Goal: Task Accomplishment & Management: Manage account settings

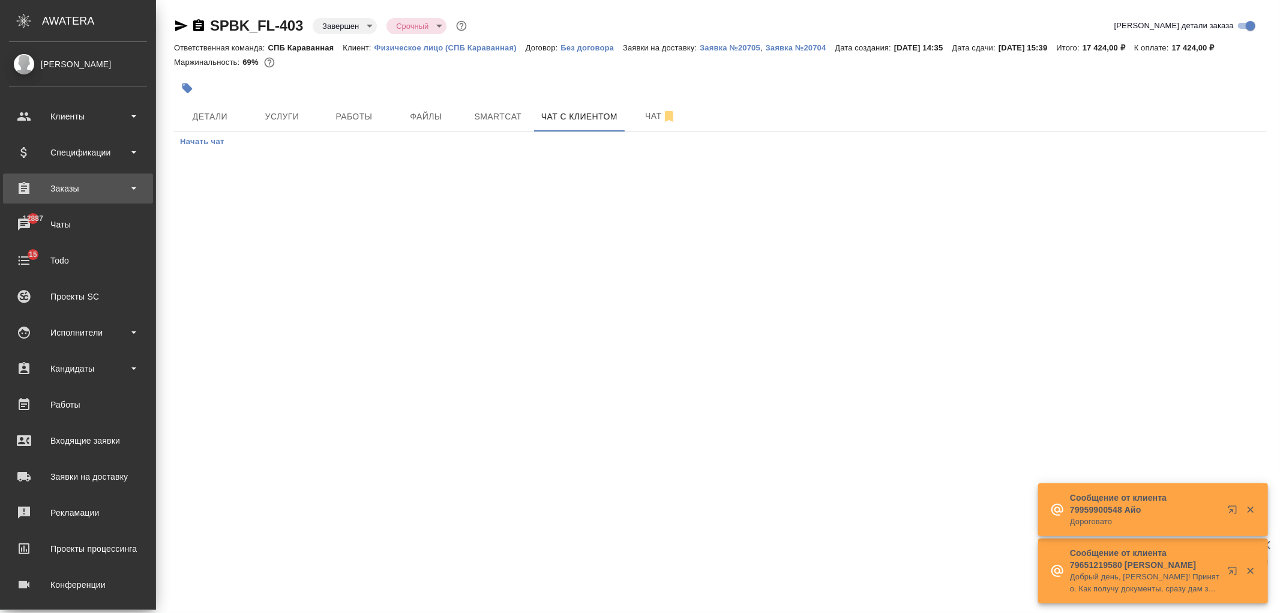
click at [77, 176] on div "Заказы" at bounding box center [78, 188] width 150 height 30
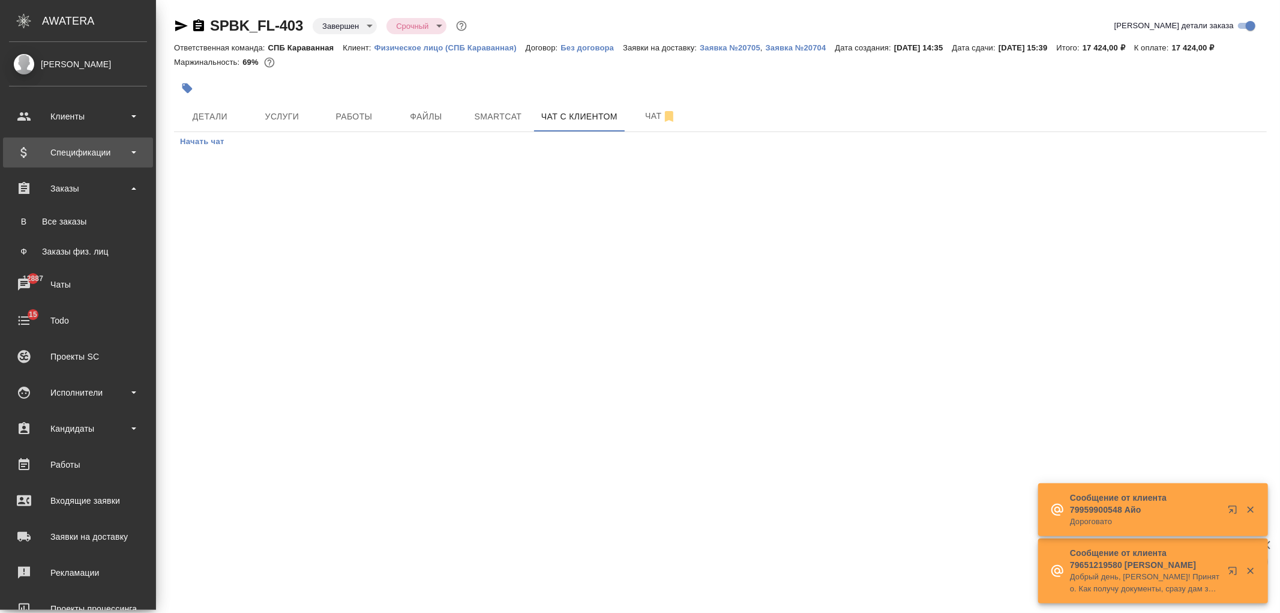
click at [85, 158] on div "Спецификации" at bounding box center [78, 152] width 138 height 18
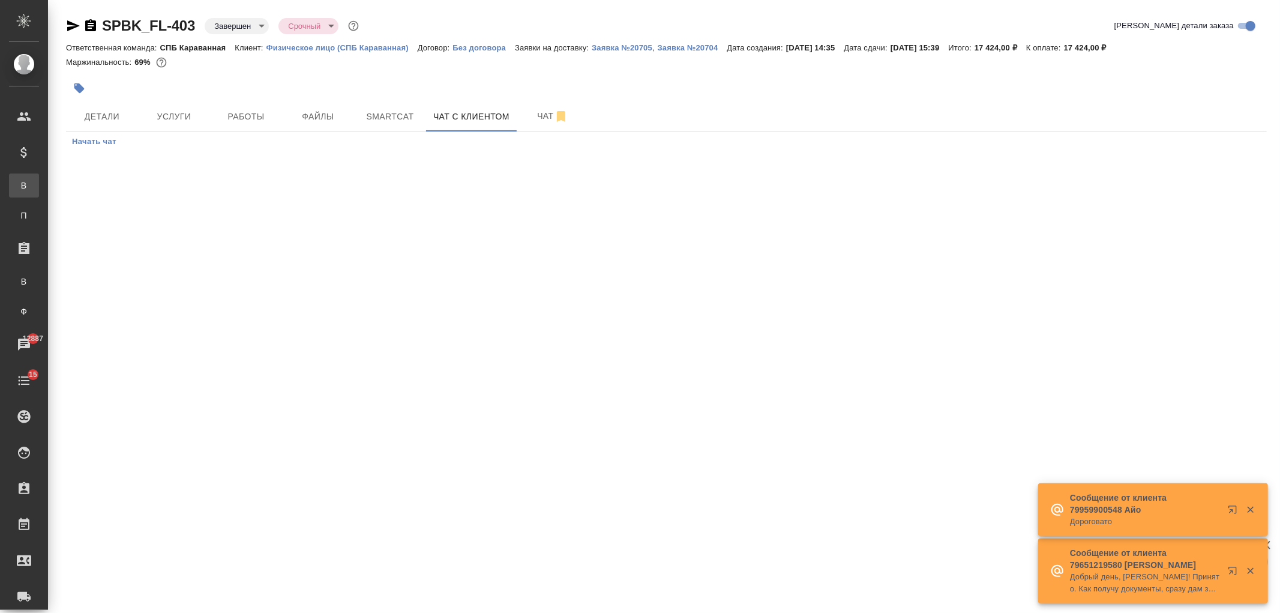
click at [18, 183] on div "Все спецификации" at bounding box center [9, 185] width 18 height 12
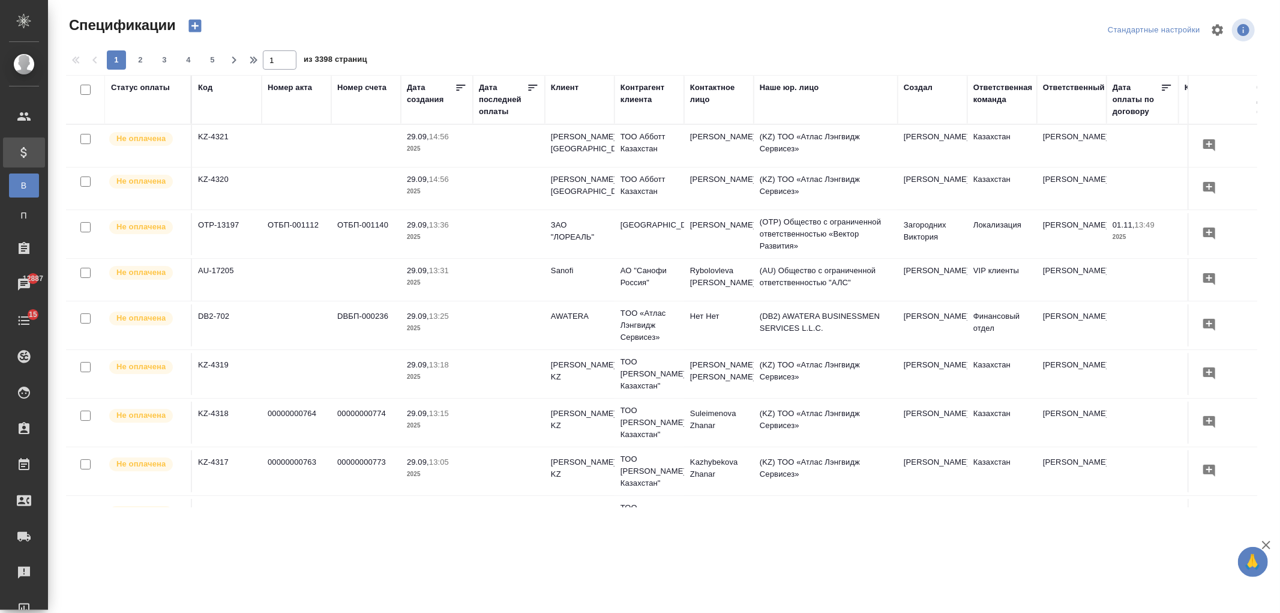
click at [195, 27] on icon "button" at bounding box center [195, 25] width 17 height 17
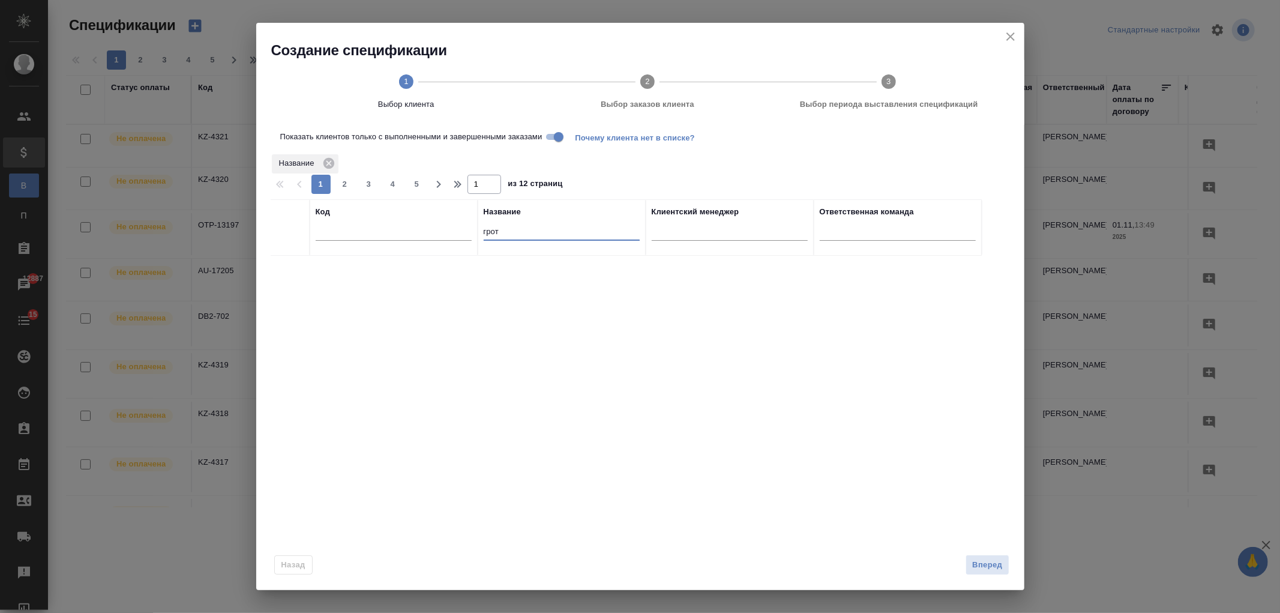
drag, startPoint x: 514, startPoint y: 230, endPoint x: 448, endPoint y: 237, distance: 66.9
click at [448, 237] on tr "Код Название грот Клиентский менеджер Ответственная команда" at bounding box center [626, 227] width 711 height 56
type input "перевод и прав"
click at [578, 266] on p "Перевод и право" at bounding box center [562, 268] width 156 height 12
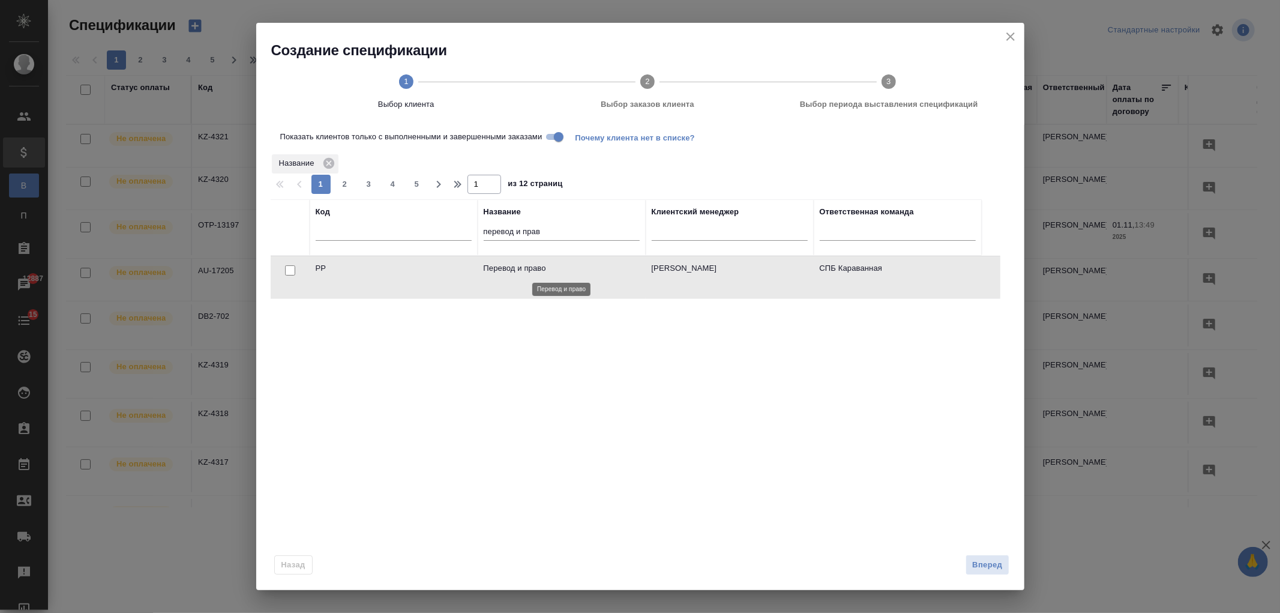
click at [578, 266] on p "Перевод и право" at bounding box center [562, 268] width 156 height 12
click at [288, 271] on input "checkbox" at bounding box center [290, 270] width 10 height 10
checkbox input "true"
click at [996, 566] on span "Вперед" at bounding box center [987, 565] width 30 height 14
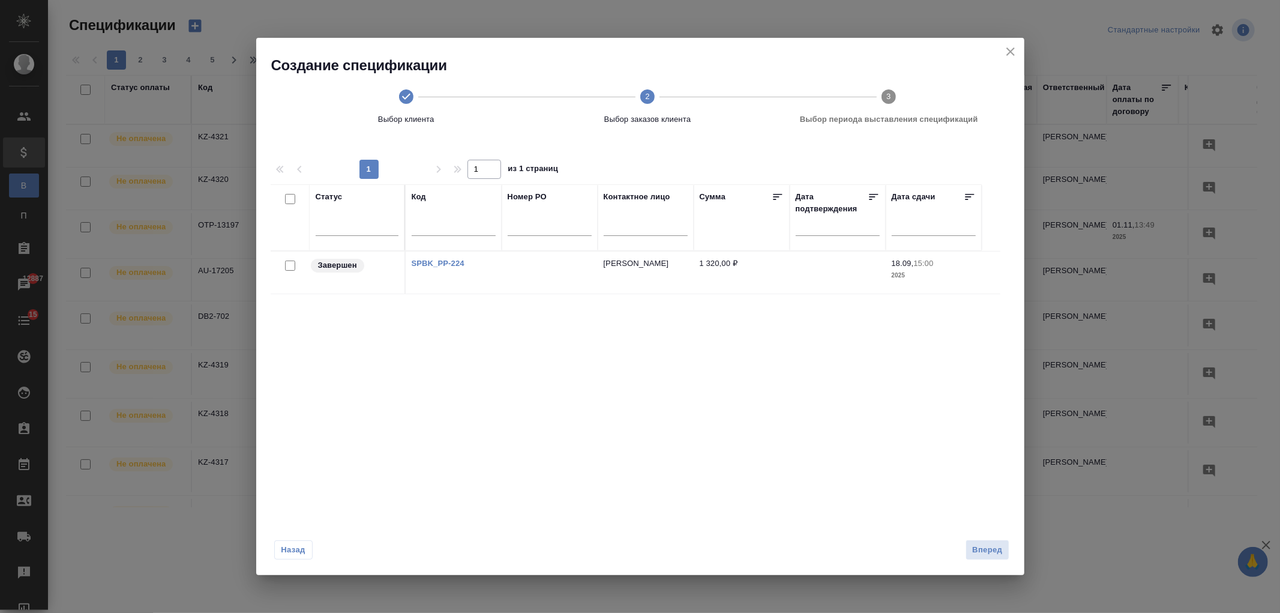
click at [286, 265] on input "checkbox" at bounding box center [290, 265] width 10 height 10
checkbox input "true"
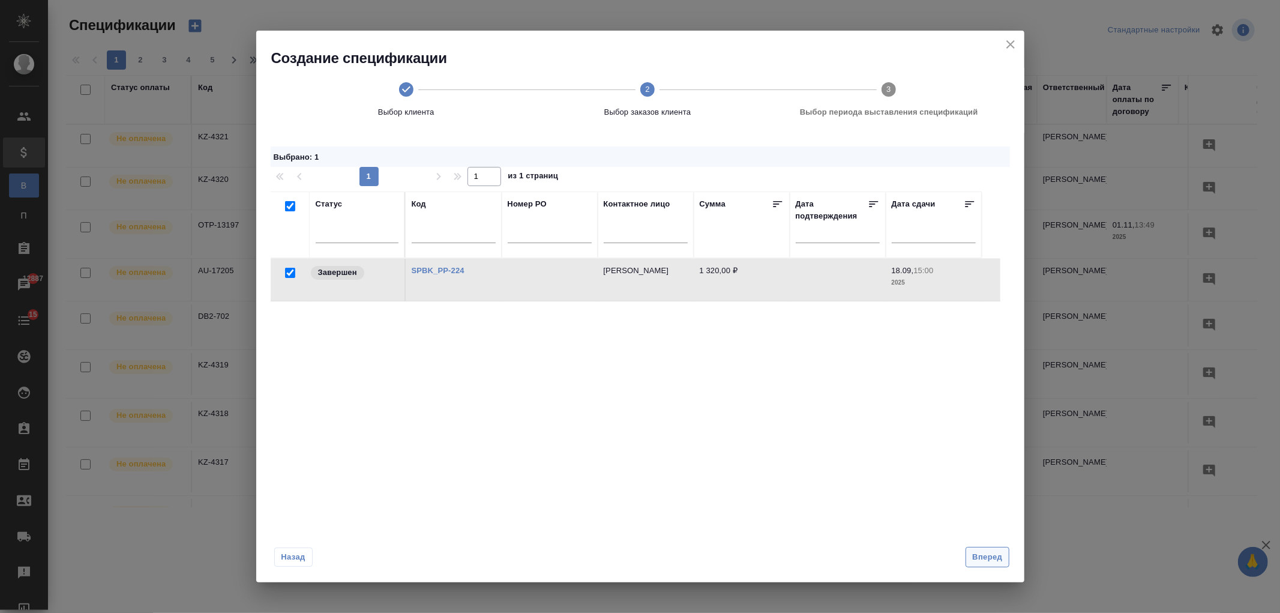
click at [982, 554] on span "Вперед" at bounding box center [987, 557] width 30 height 14
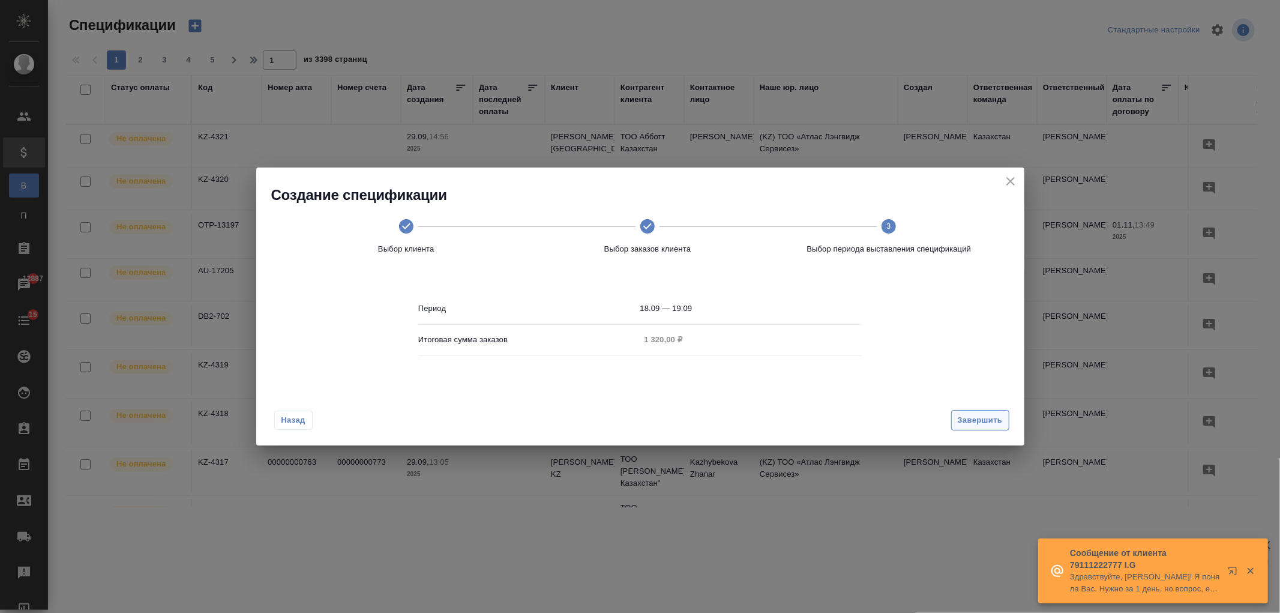
click at [981, 415] on span "Завершить" at bounding box center [979, 420] width 45 height 14
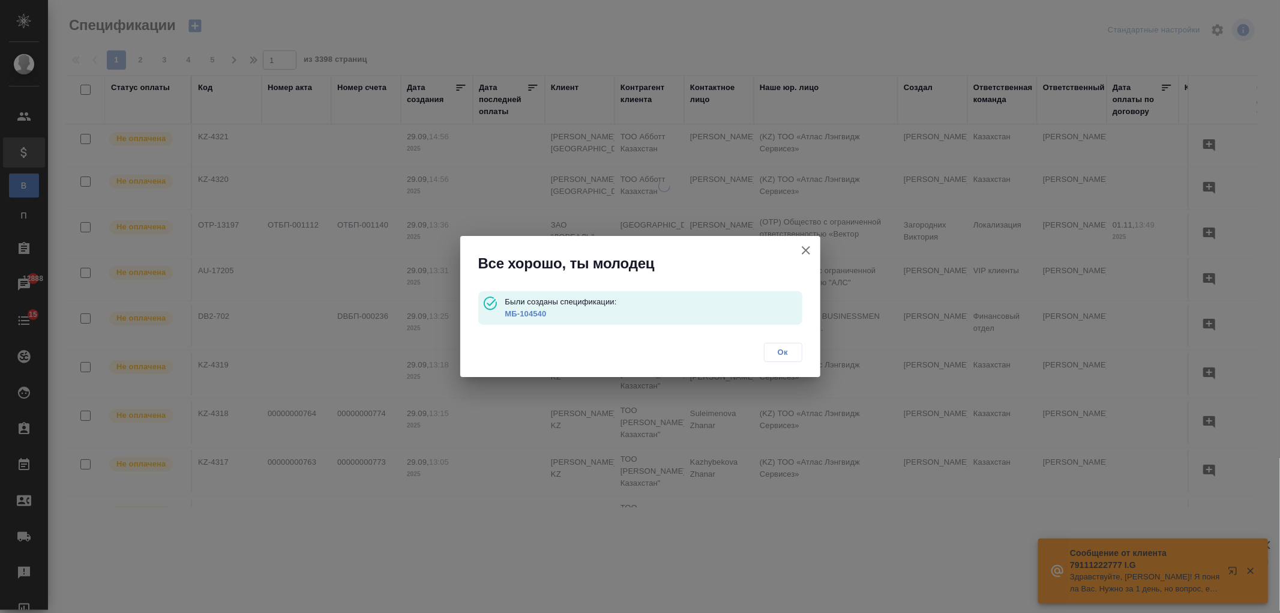
click at [540, 309] on link "МБ-104540" at bounding box center [525, 313] width 41 height 9
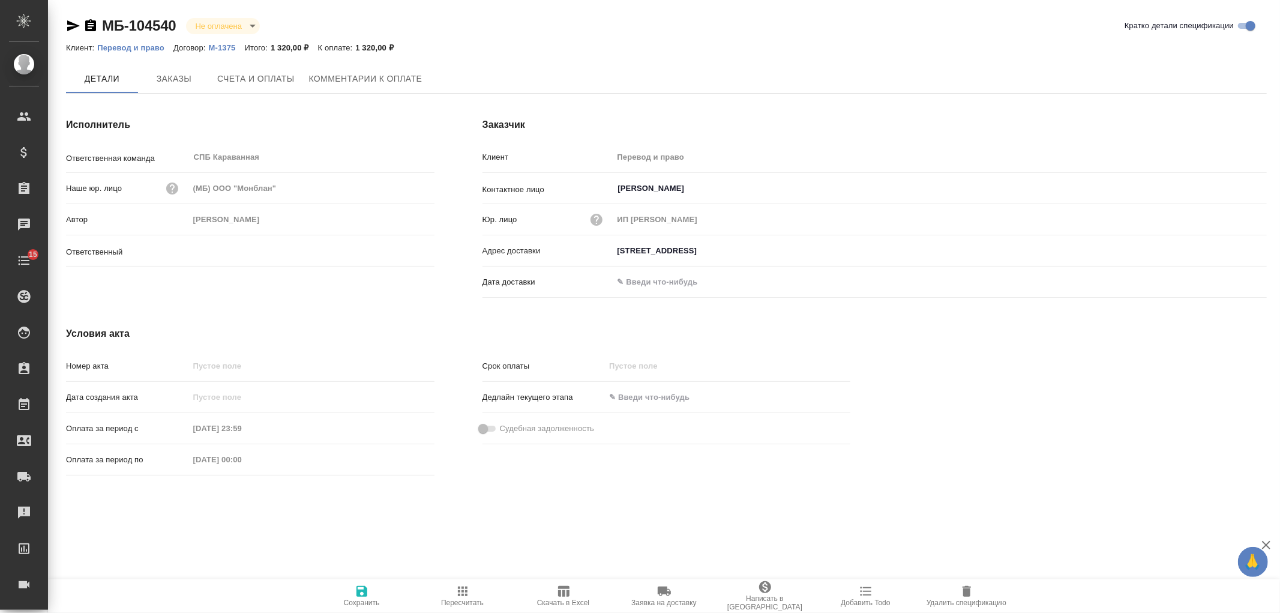
type input "[PERSON_NAME]"
click at [242, 84] on span "Счета и оплаты" at bounding box center [255, 79] width 77 height 15
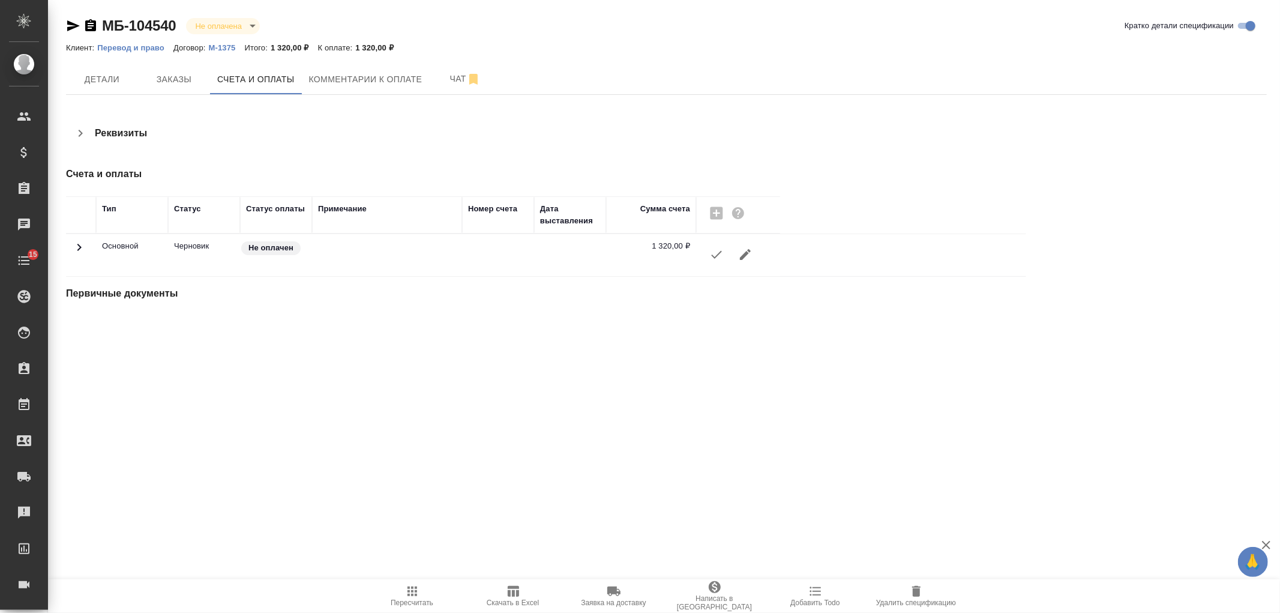
click at [716, 260] on icon "button" at bounding box center [716, 254] width 14 height 14
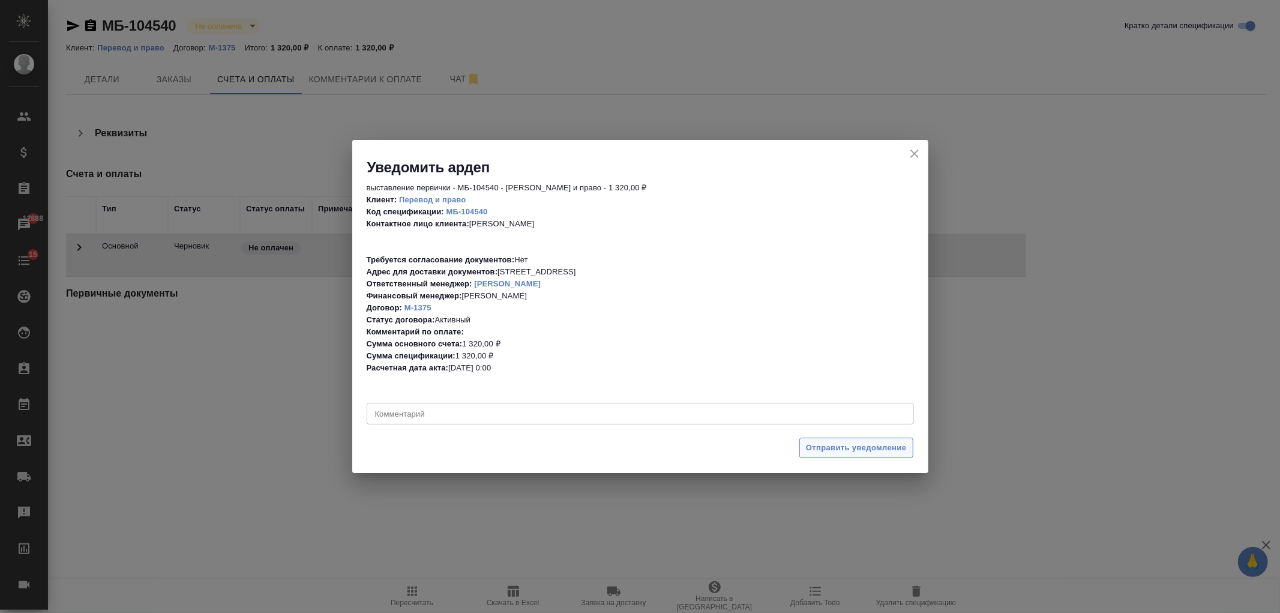
click at [852, 451] on span "Отправить уведомление" at bounding box center [856, 448] width 101 height 14
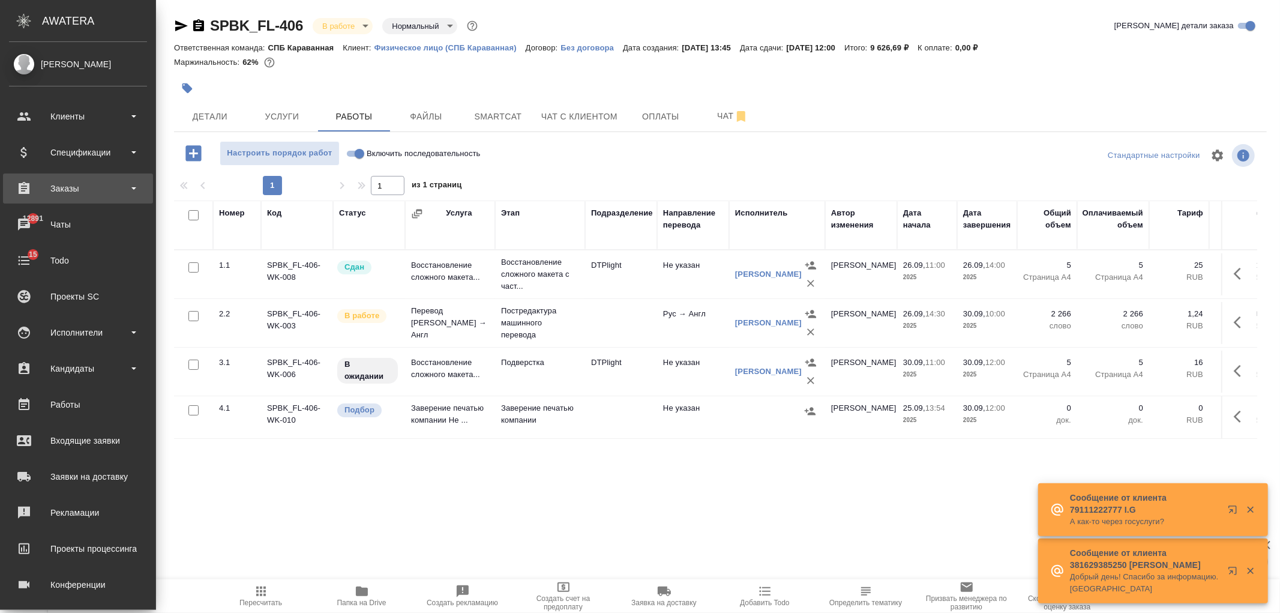
click at [78, 185] on div "Заказы" at bounding box center [78, 188] width 138 height 18
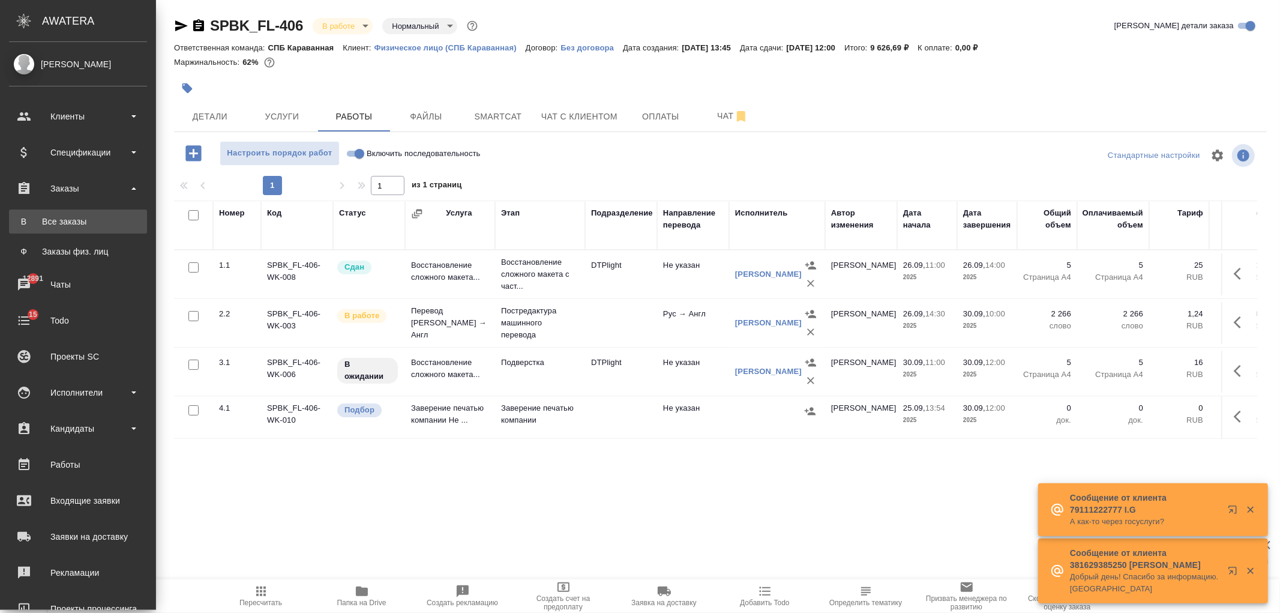
click at [94, 232] on link "В Все заказы" at bounding box center [78, 221] width 138 height 24
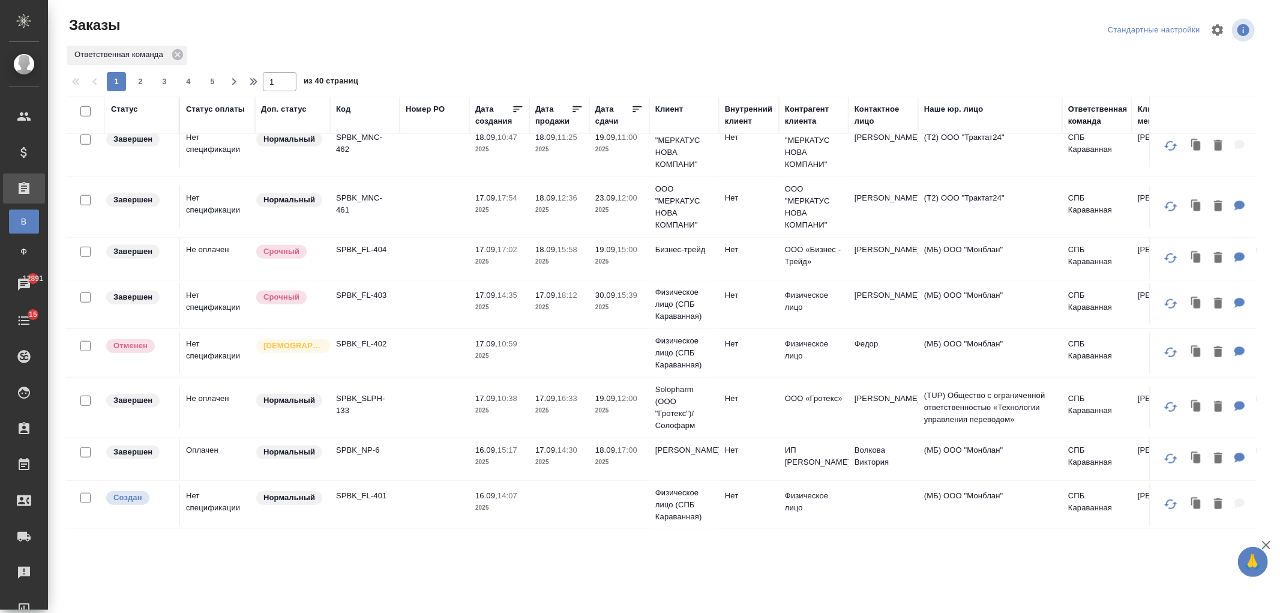
scroll to position [952, 0]
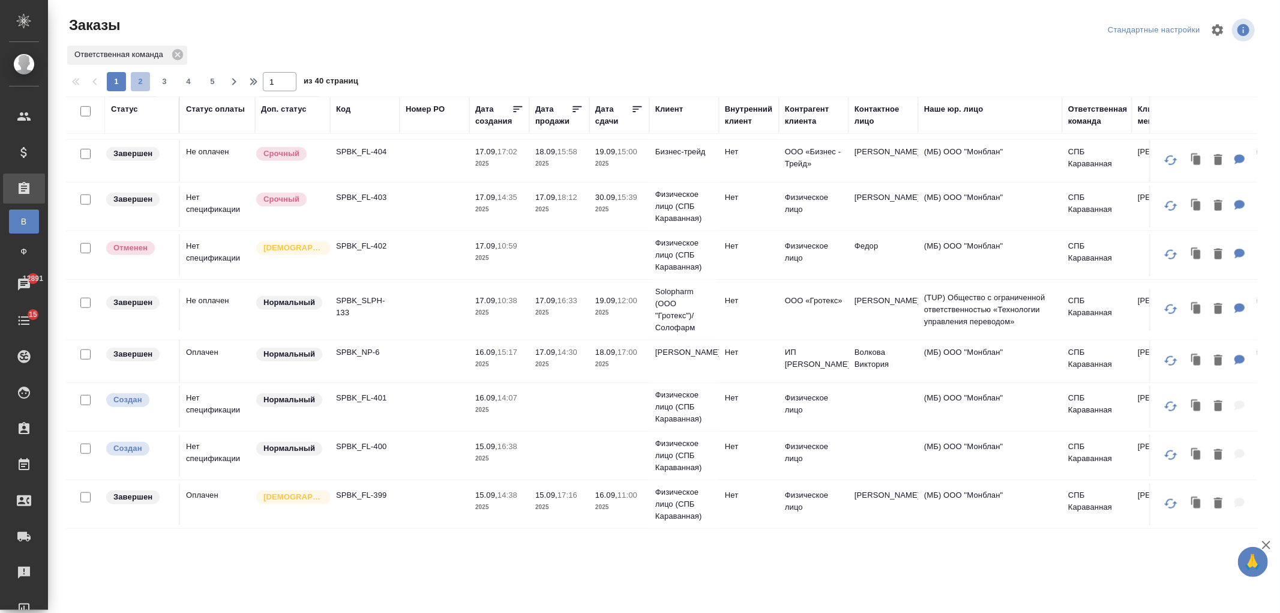
click at [143, 80] on span "2" at bounding box center [140, 82] width 19 height 12
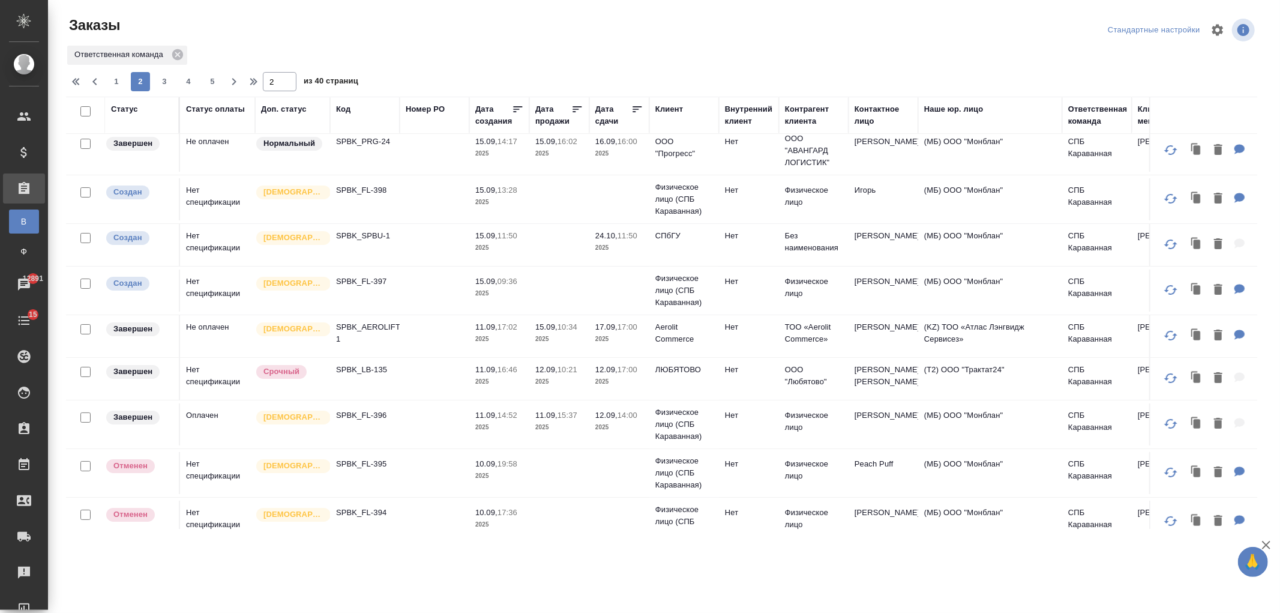
scroll to position [0, 0]
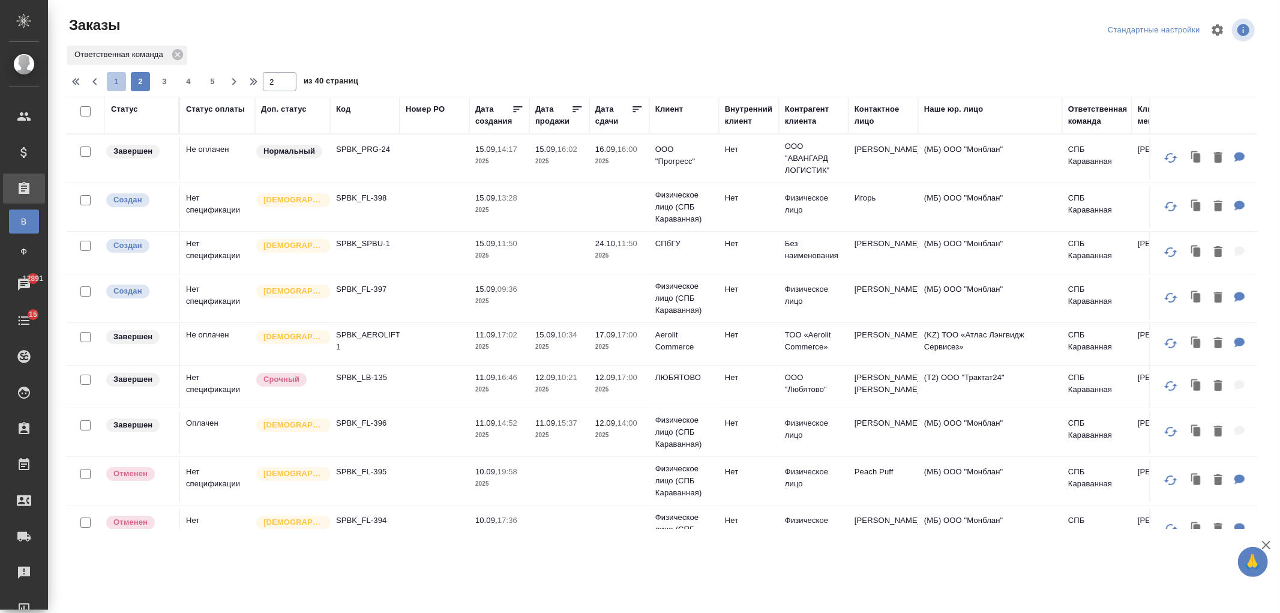
click at [124, 76] on span "1" at bounding box center [116, 82] width 19 height 12
type input "1"
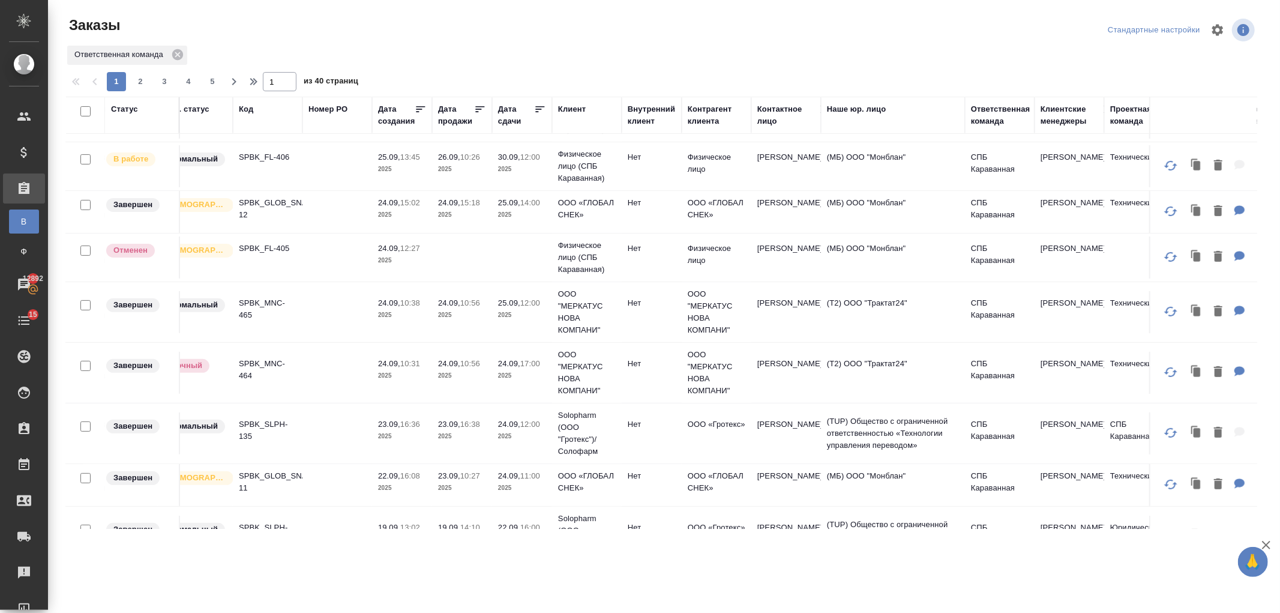
scroll to position [283, 0]
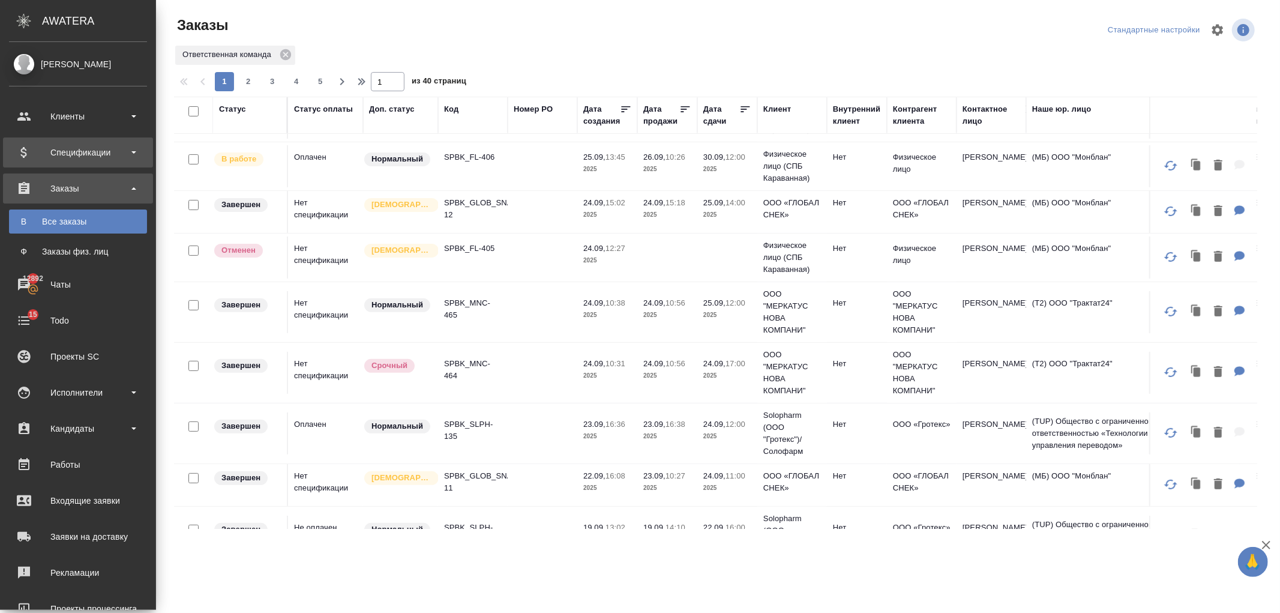
click at [99, 151] on div "Спецификации" at bounding box center [78, 152] width 138 height 18
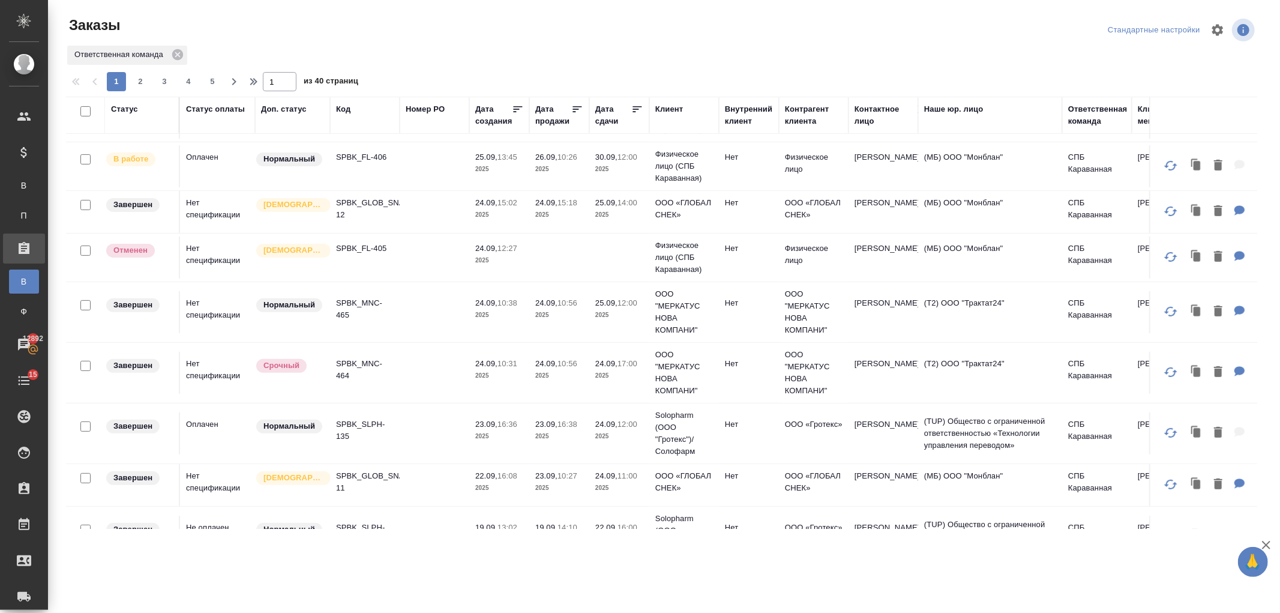
scroll to position [315, 0]
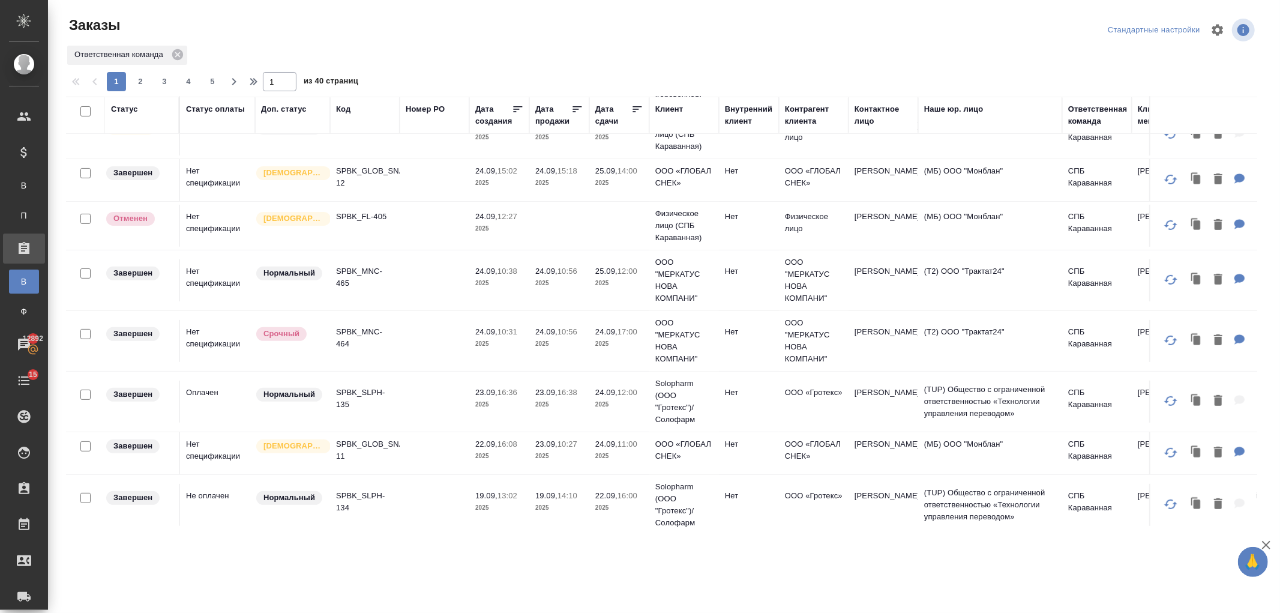
click at [433, 439] on td at bounding box center [435, 453] width 70 height 42
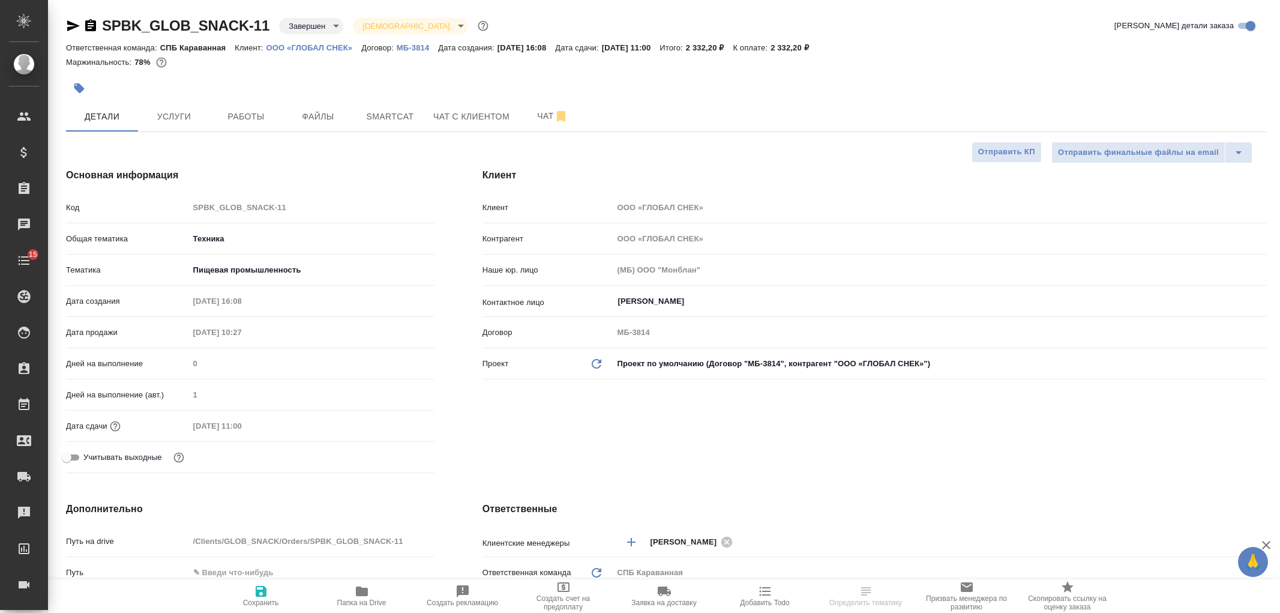
select select "RU"
click at [926, 449] on div "Клиент Клиент ООО «ГЛОБАЛ СНЕК» Контрагент ООО «ГЛОБАЛ СНЕК» Наше юр. лицо (МБ)…" at bounding box center [874, 323] width 832 height 358
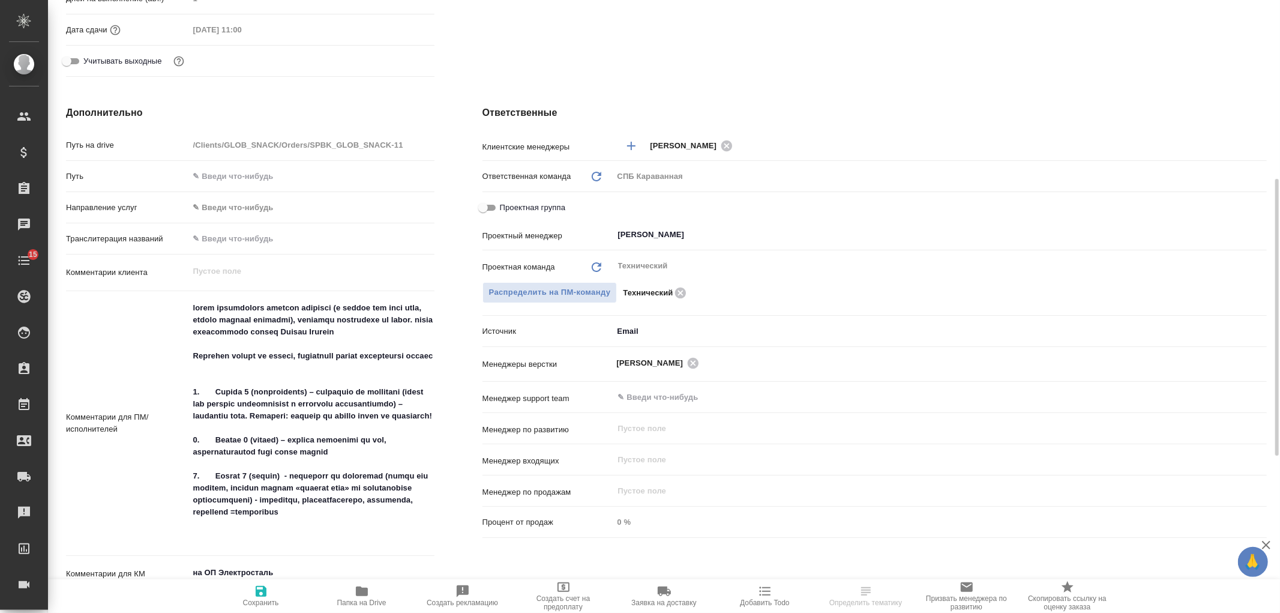
scroll to position [486, 0]
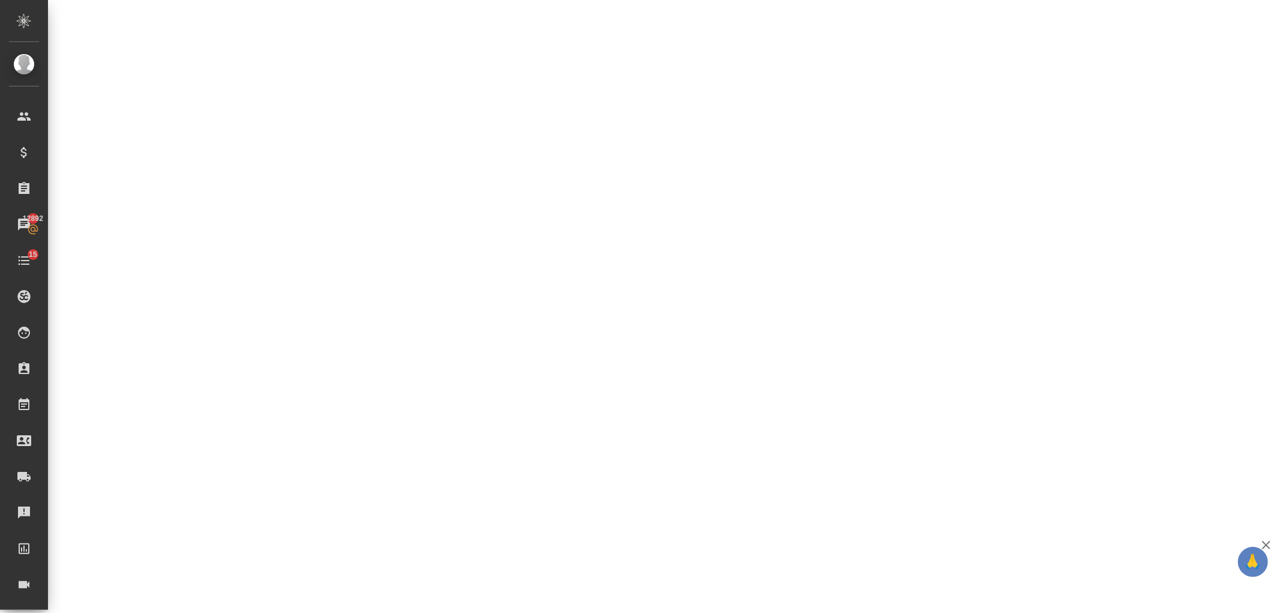
select select "RU"
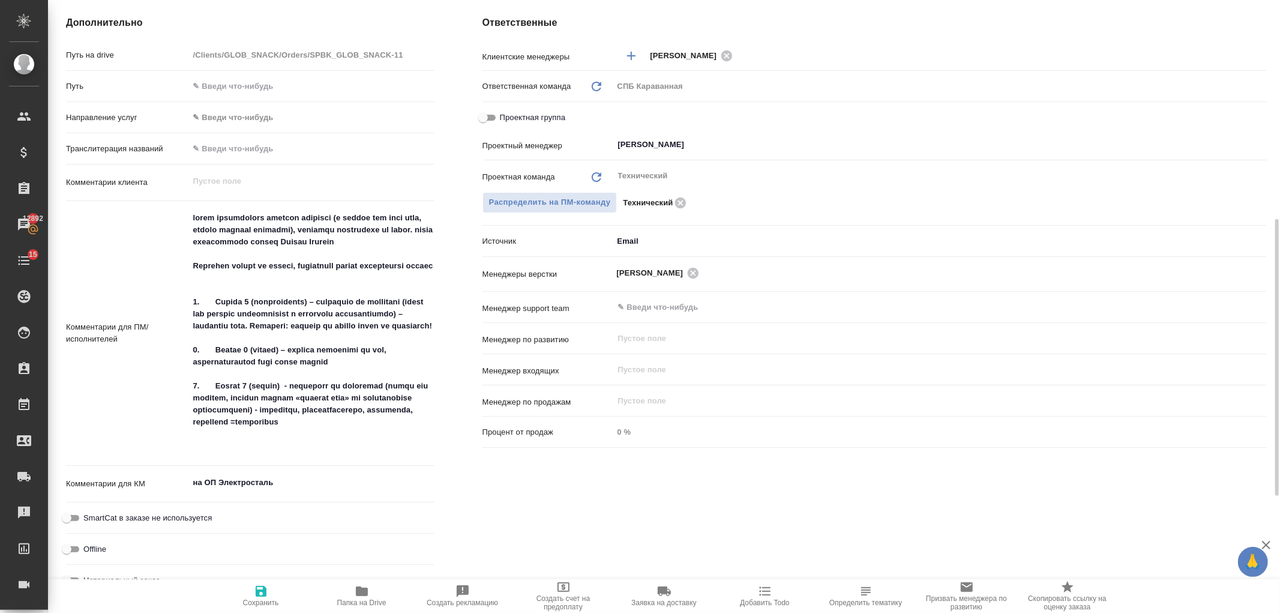
type textarea "x"
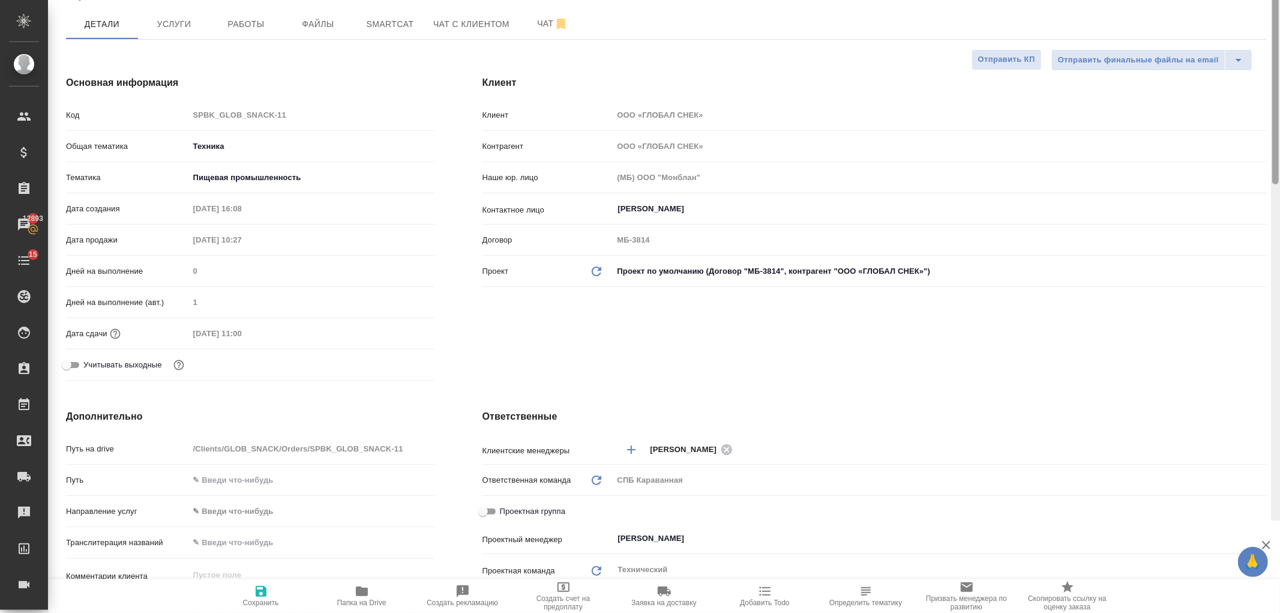
scroll to position [0, 0]
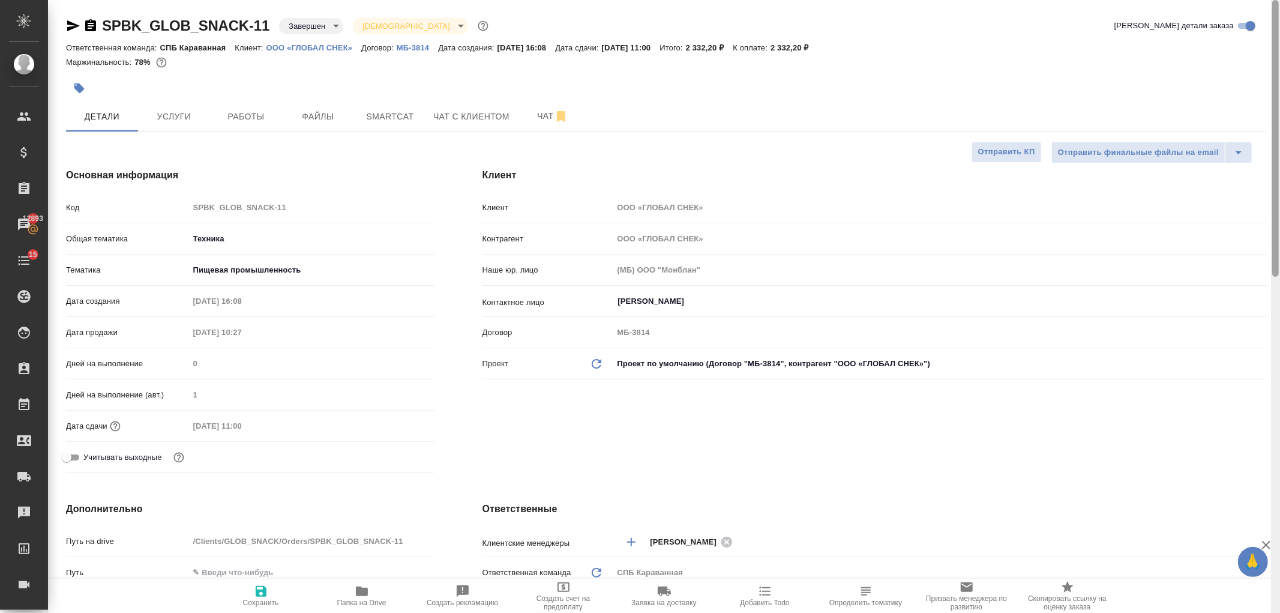
drag, startPoint x: 1274, startPoint y: 382, endPoint x: 1152, endPoint y: 31, distance: 370.7
click at [1200, 66] on div "SPBK_GLOB_SNACK-11 Завершен closed Святая троица holyTrinity Кратко детали зака…" at bounding box center [664, 306] width 1232 height 613
type textarea "x"
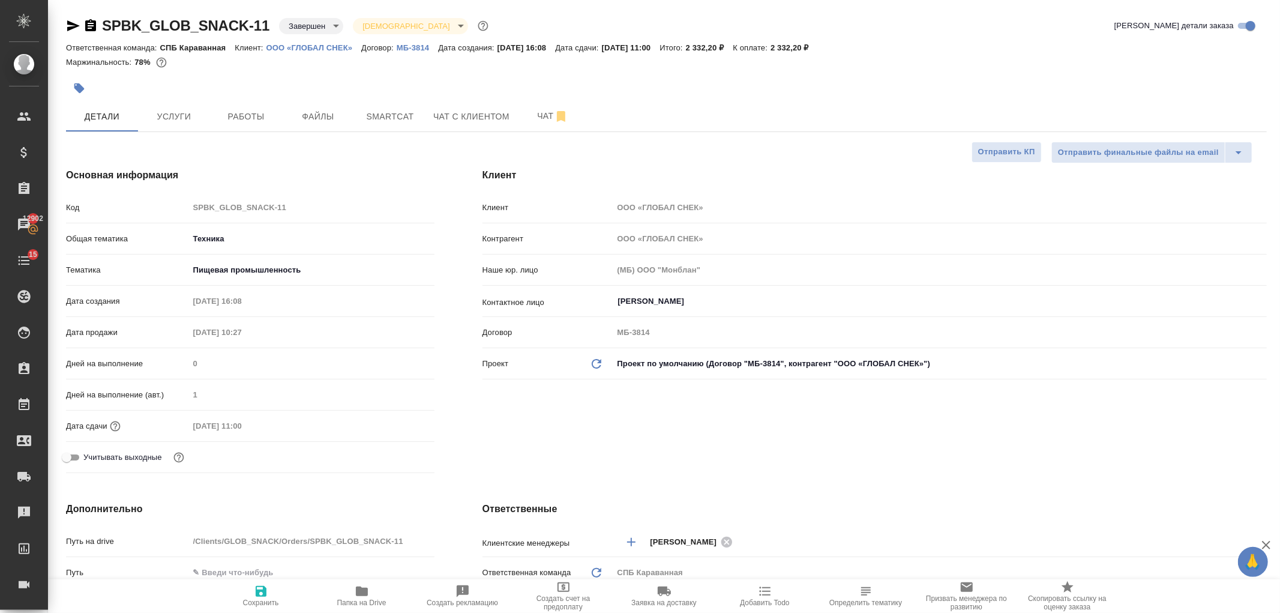
type textarea "x"
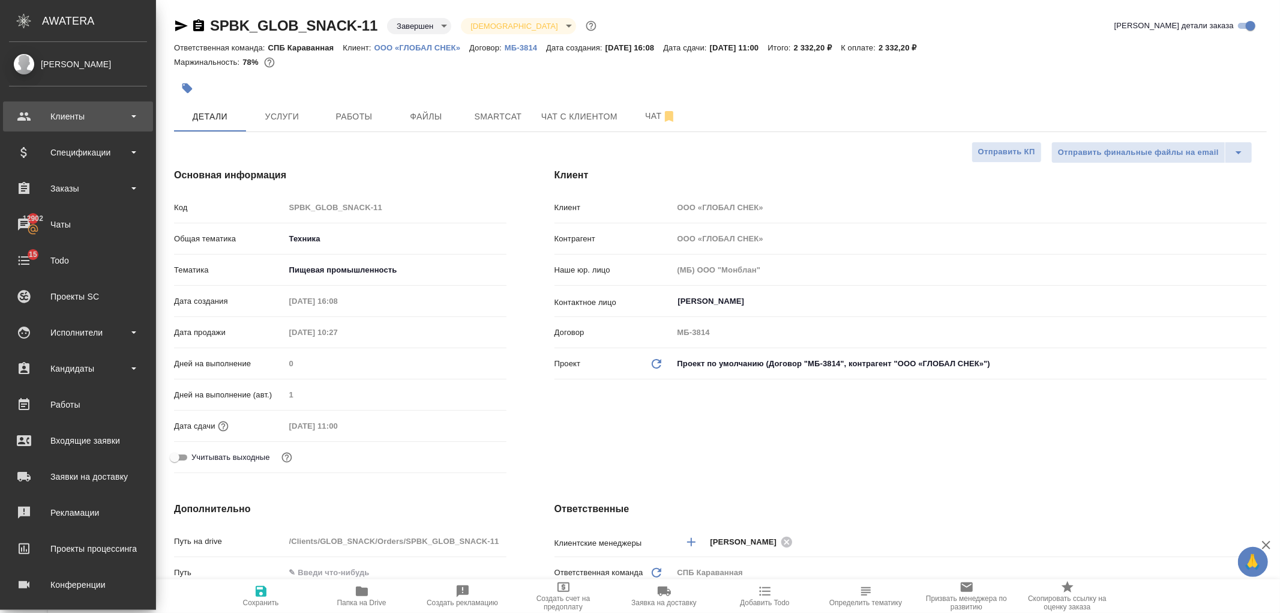
type textarea "x"
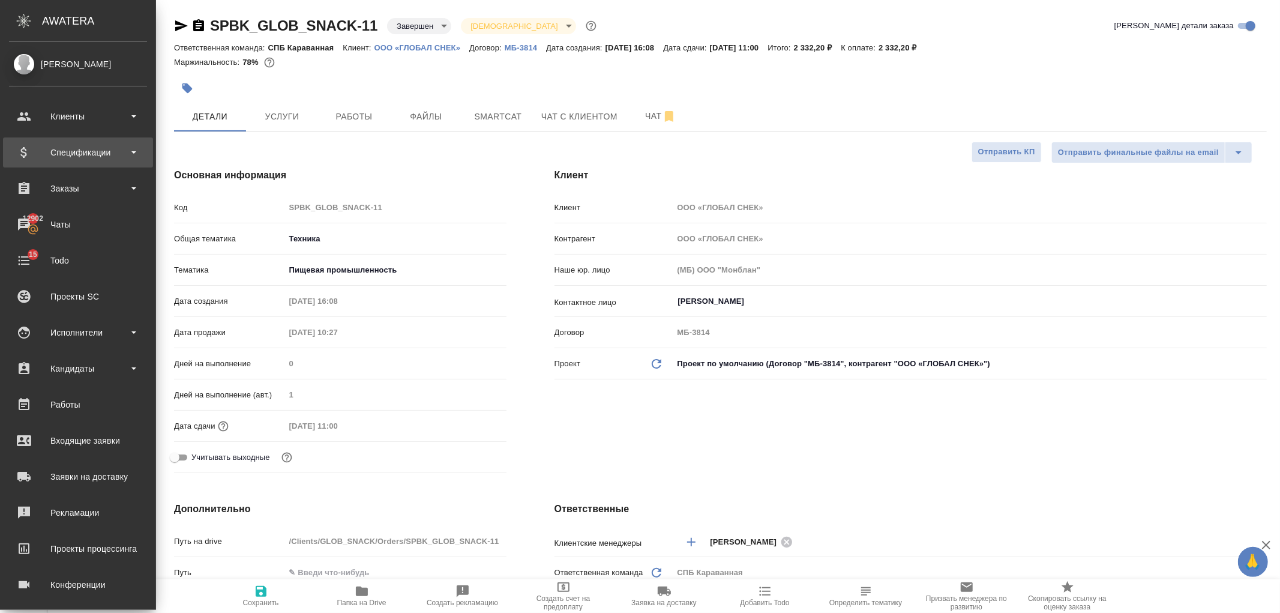
click at [100, 144] on div "Спецификации" at bounding box center [78, 152] width 138 height 18
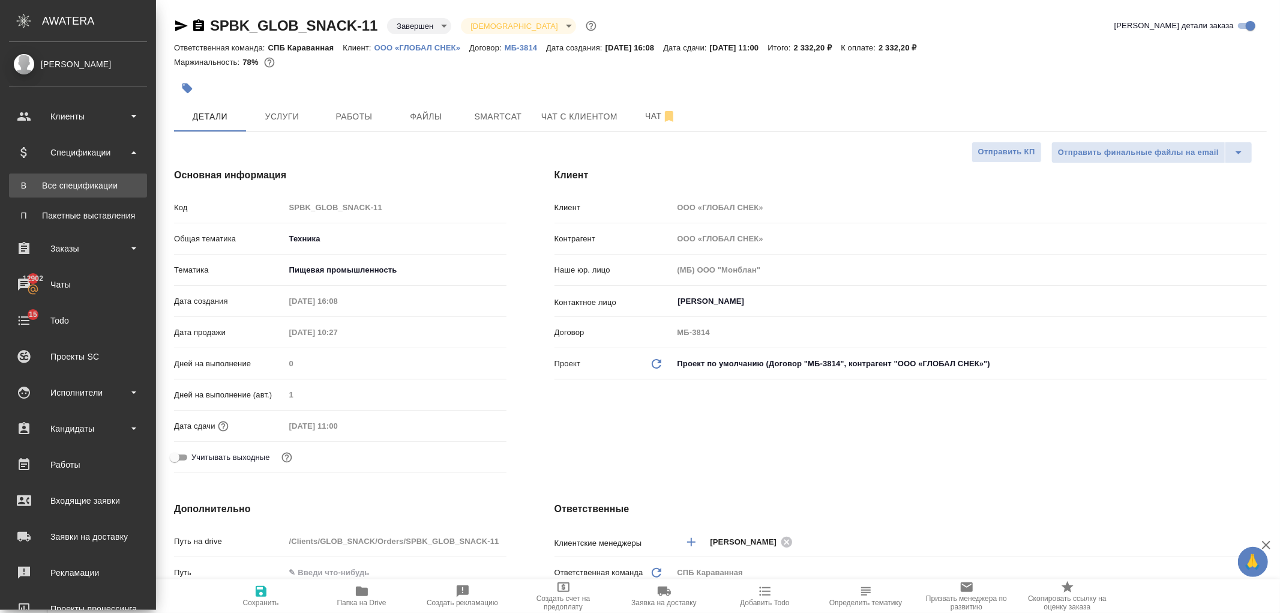
click at [89, 188] on div "Все спецификации" at bounding box center [78, 185] width 126 height 12
type textarea "x"
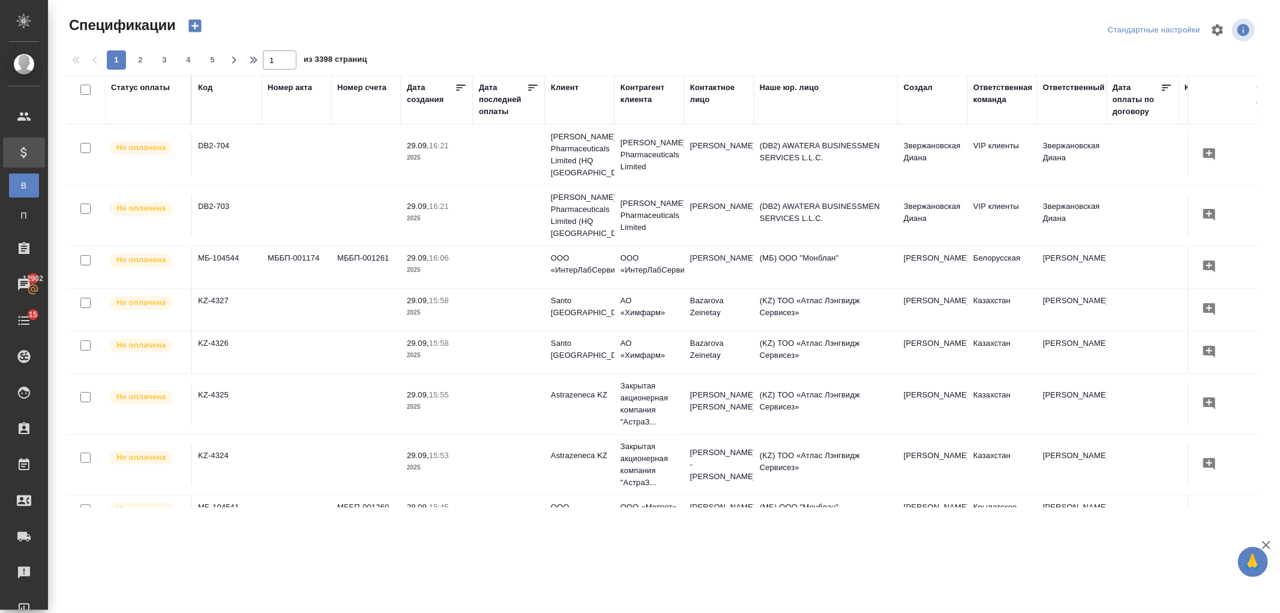
click at [568, 82] on div "Клиент" at bounding box center [565, 88] width 28 height 12
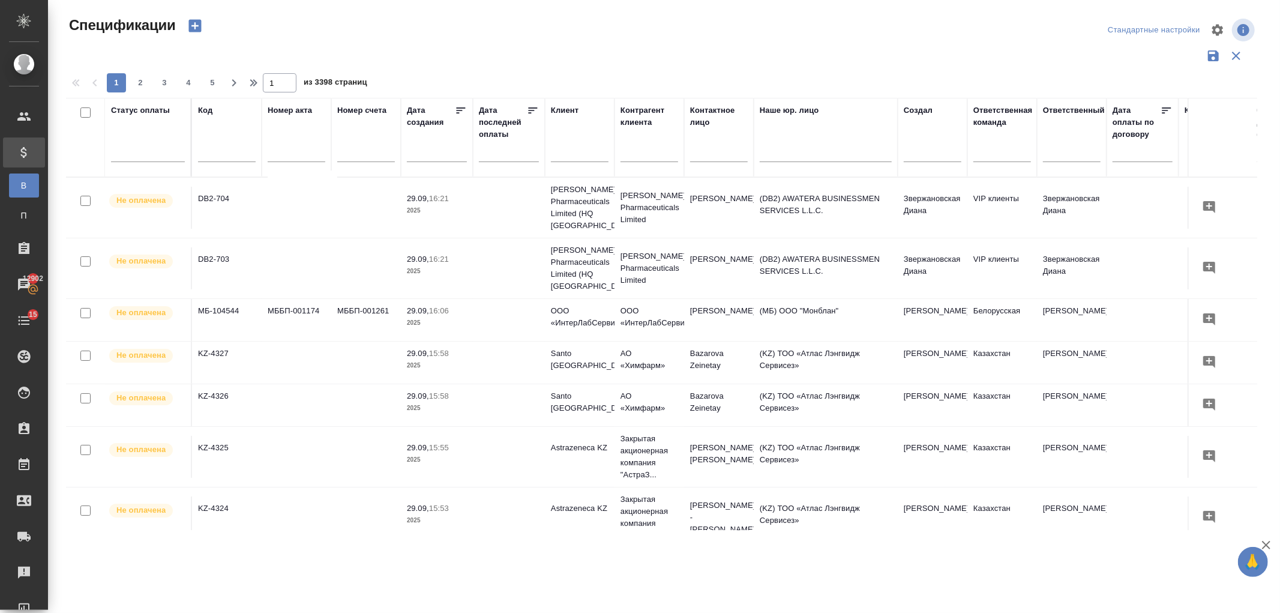
click at [566, 146] on input "text" at bounding box center [580, 153] width 58 height 15
type input "u"
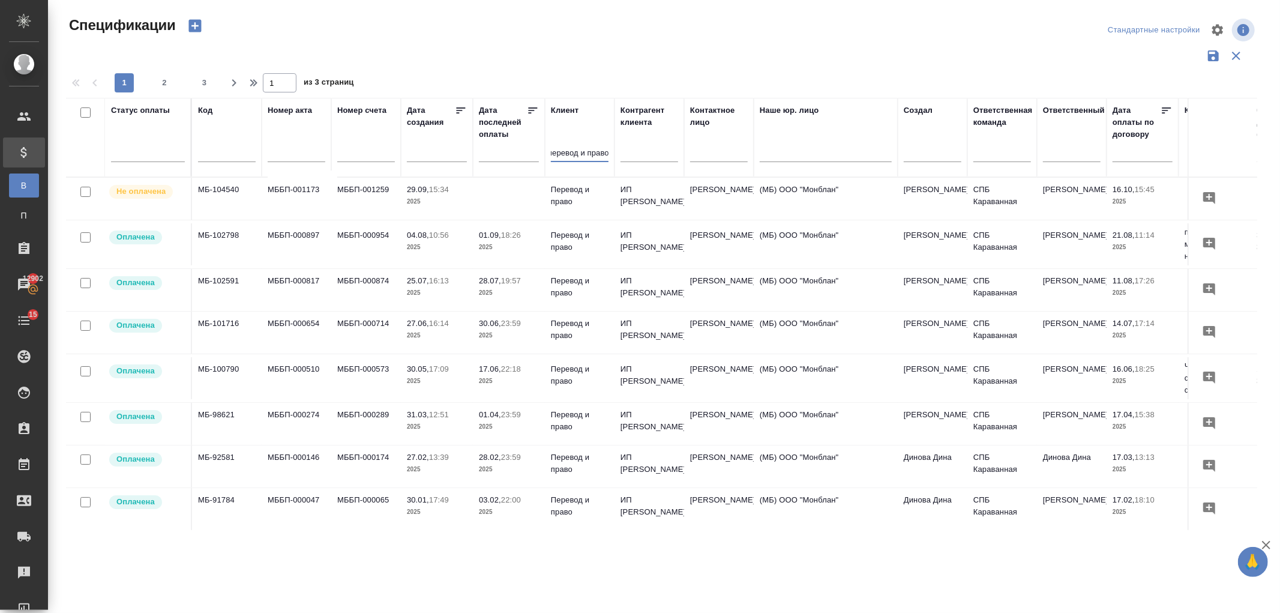
type input "перевод и право"
click at [470, 198] on td "29.09, 15:34 2025" at bounding box center [437, 199] width 72 height 42
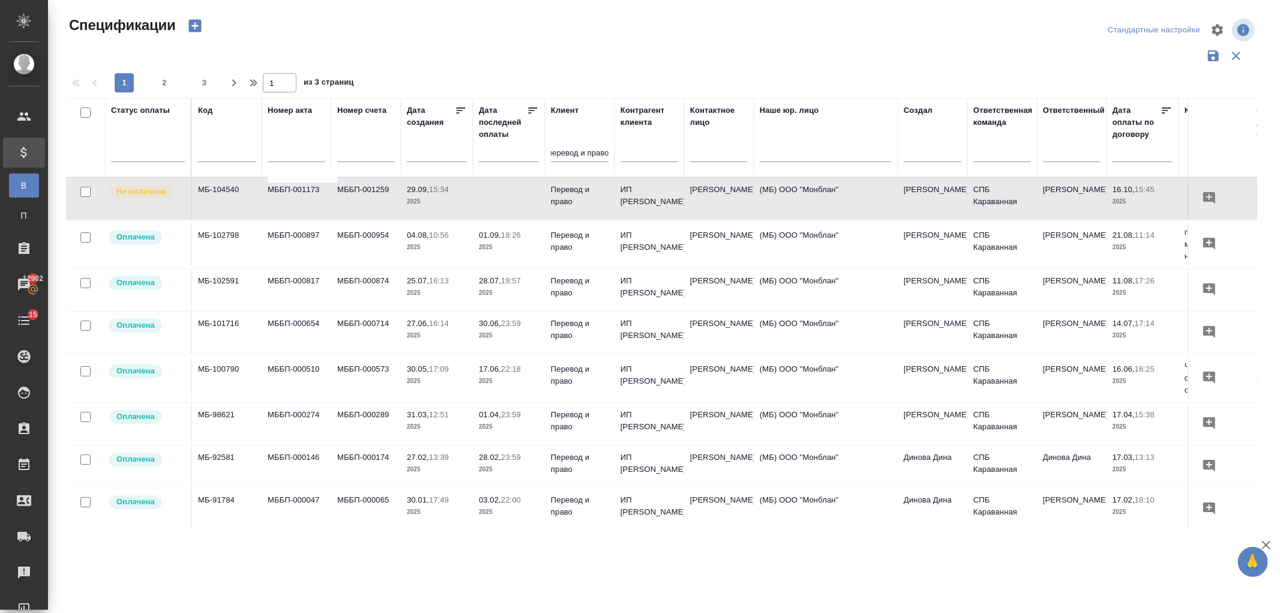
scroll to position [0, 0]
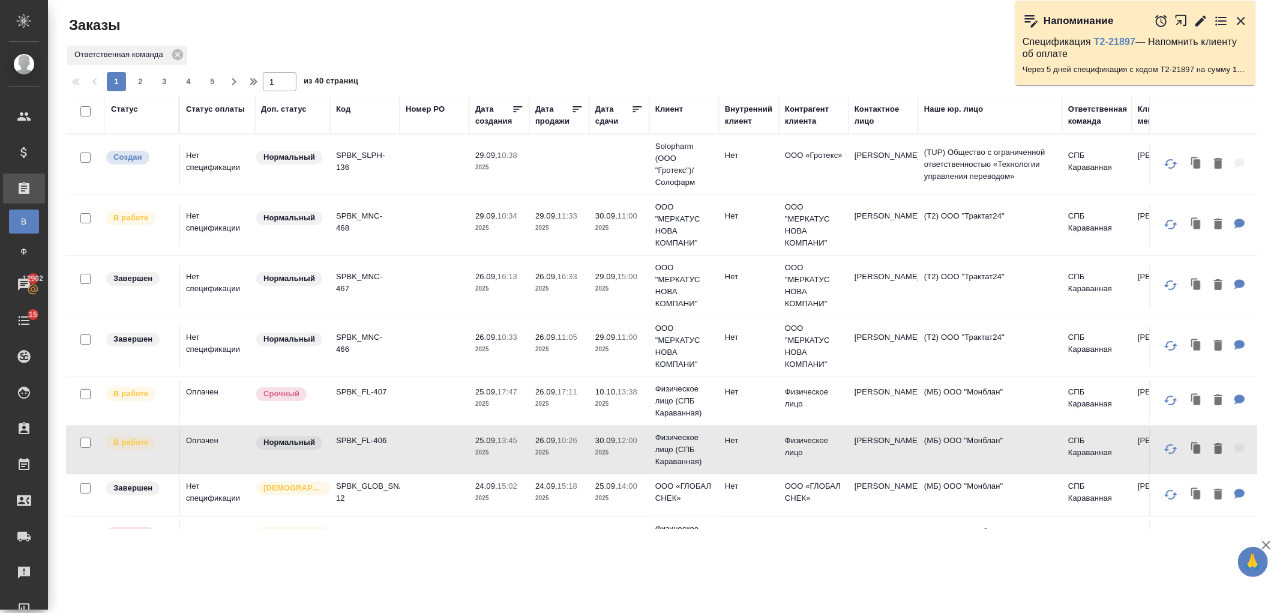
scroll to position [193, 0]
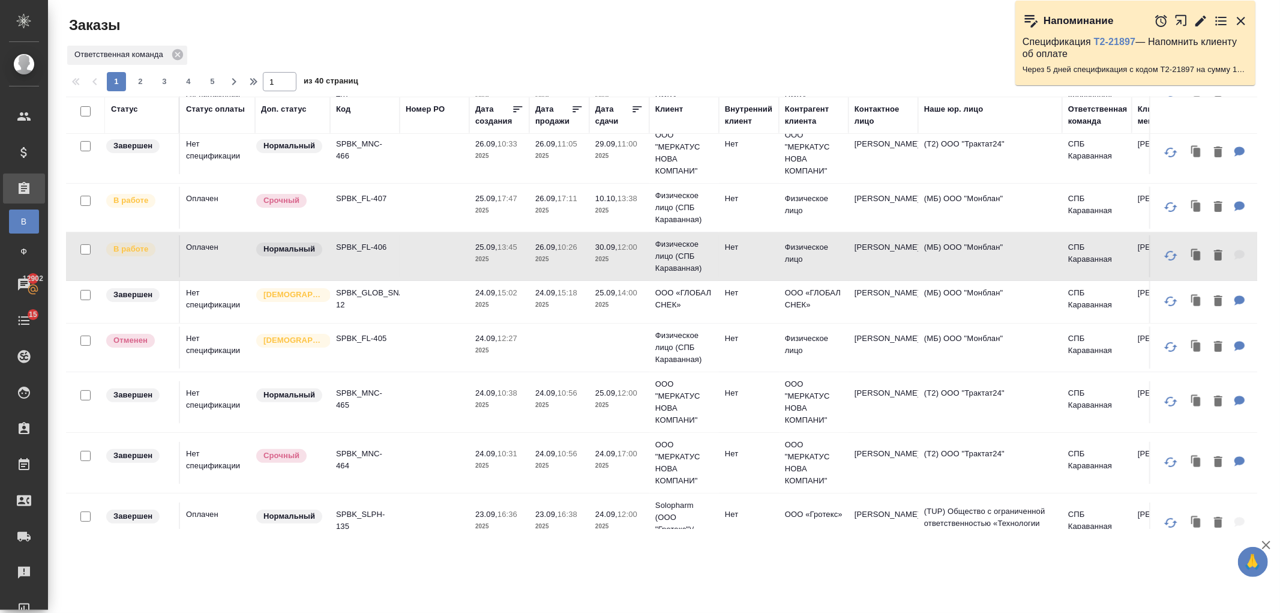
click at [367, 258] on td "SPBK_FL-406" at bounding box center [365, 256] width 70 height 42
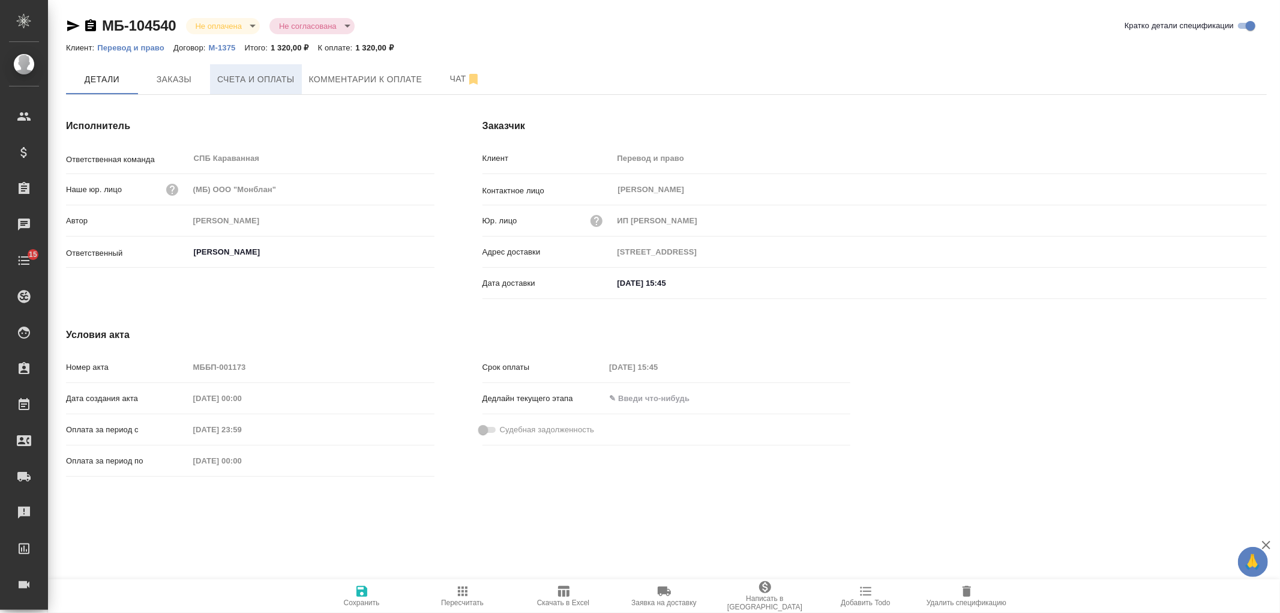
click at [248, 75] on span "Счета и оплаты" at bounding box center [255, 79] width 77 height 15
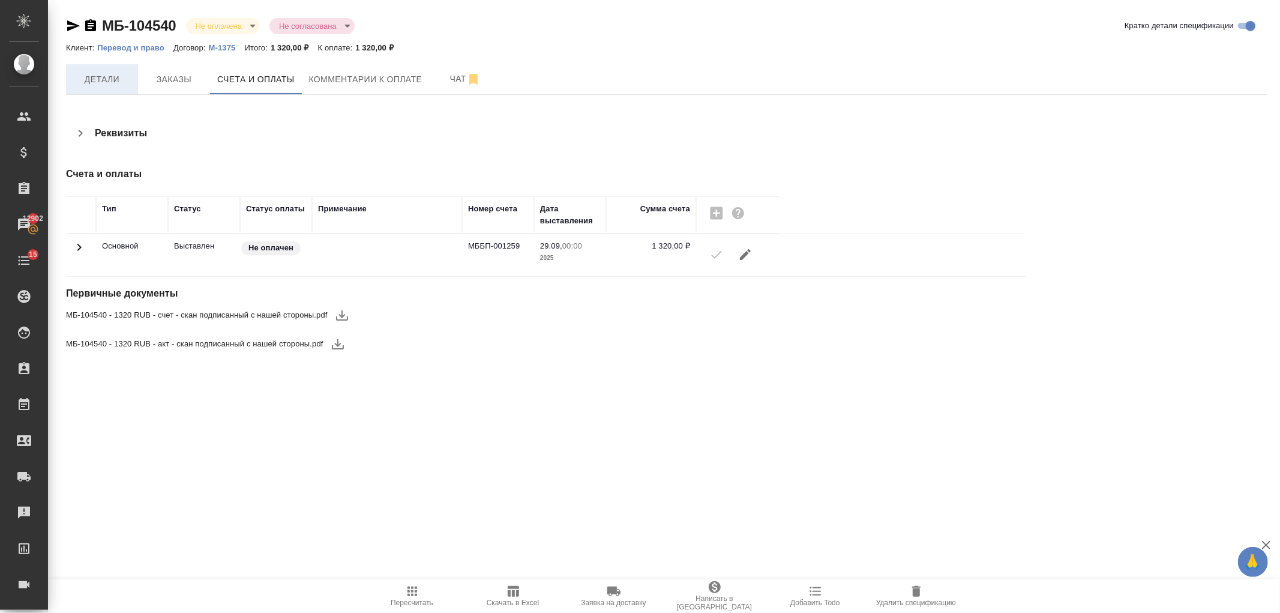
click at [97, 88] on button "Детали" at bounding box center [102, 79] width 72 height 30
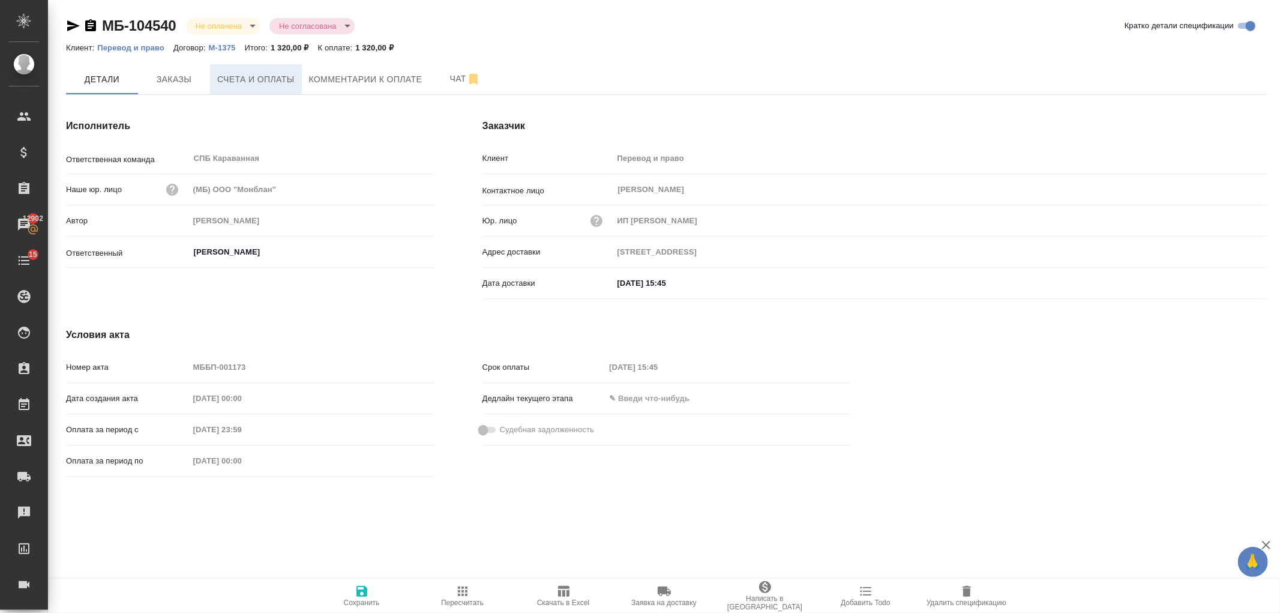
click at [271, 88] on button "Счета и оплаты" at bounding box center [256, 79] width 92 height 30
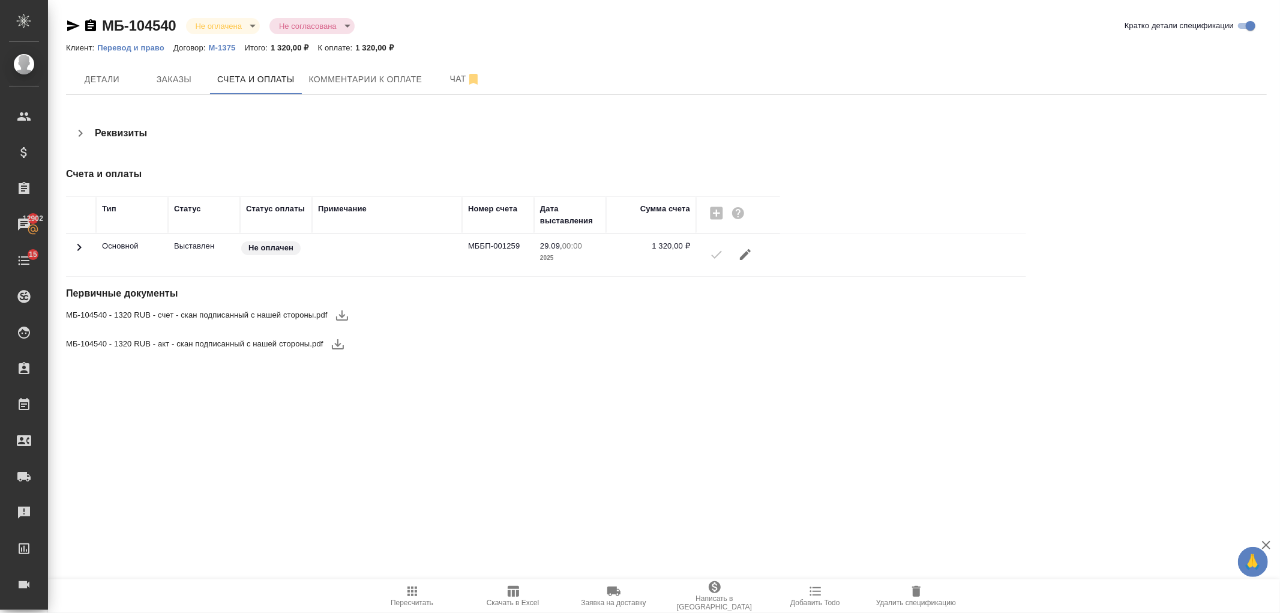
click at [337, 316] on icon "button" at bounding box center [342, 315] width 12 height 10
click at [338, 346] on icon "button" at bounding box center [338, 344] width 14 height 14
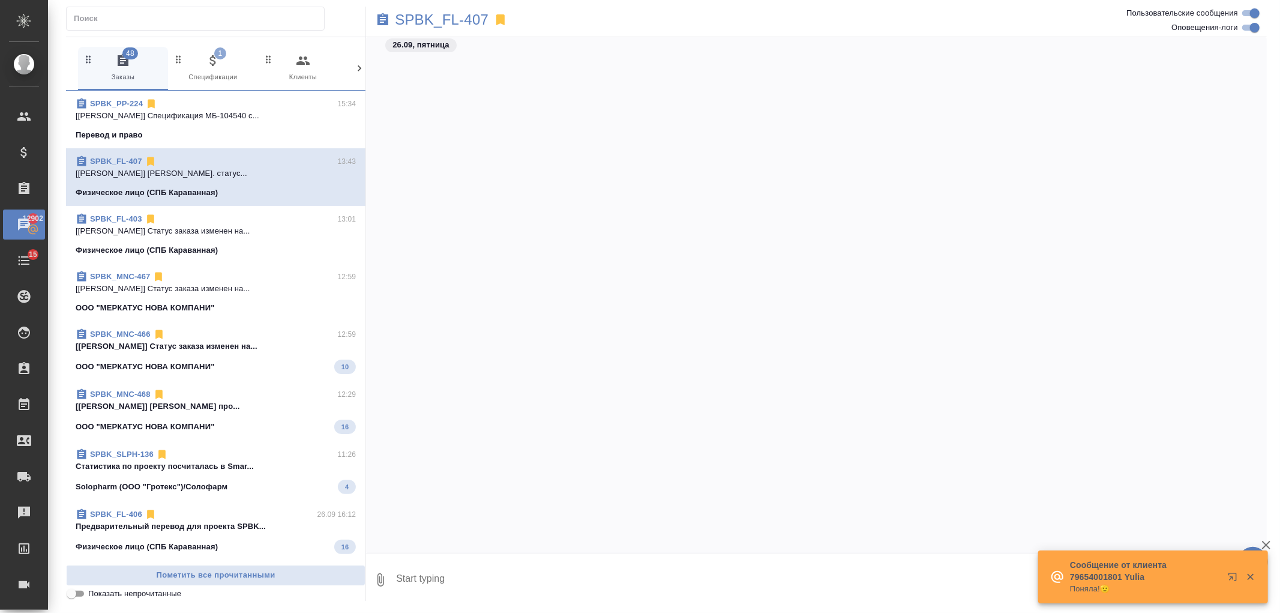
scroll to position [1375, 0]
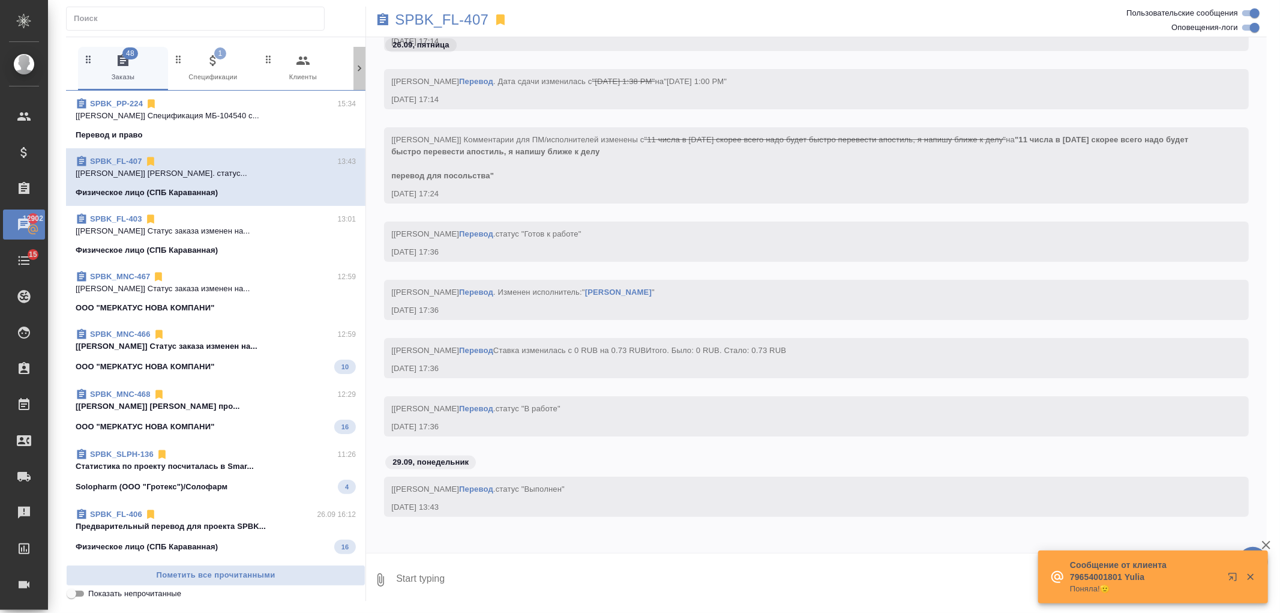
click at [355, 65] on icon at bounding box center [359, 68] width 12 height 12
click at [315, 74] on span "99+ Мессенджеры" at bounding box center [308, 67] width 80 height 29
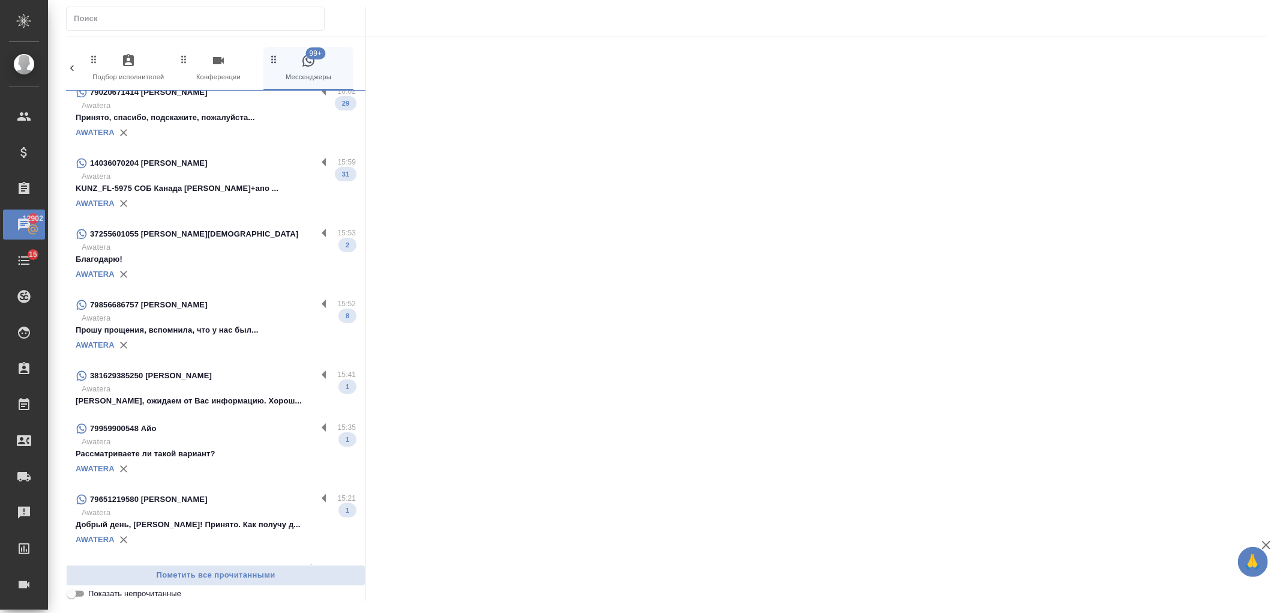
scroll to position [0, 0]
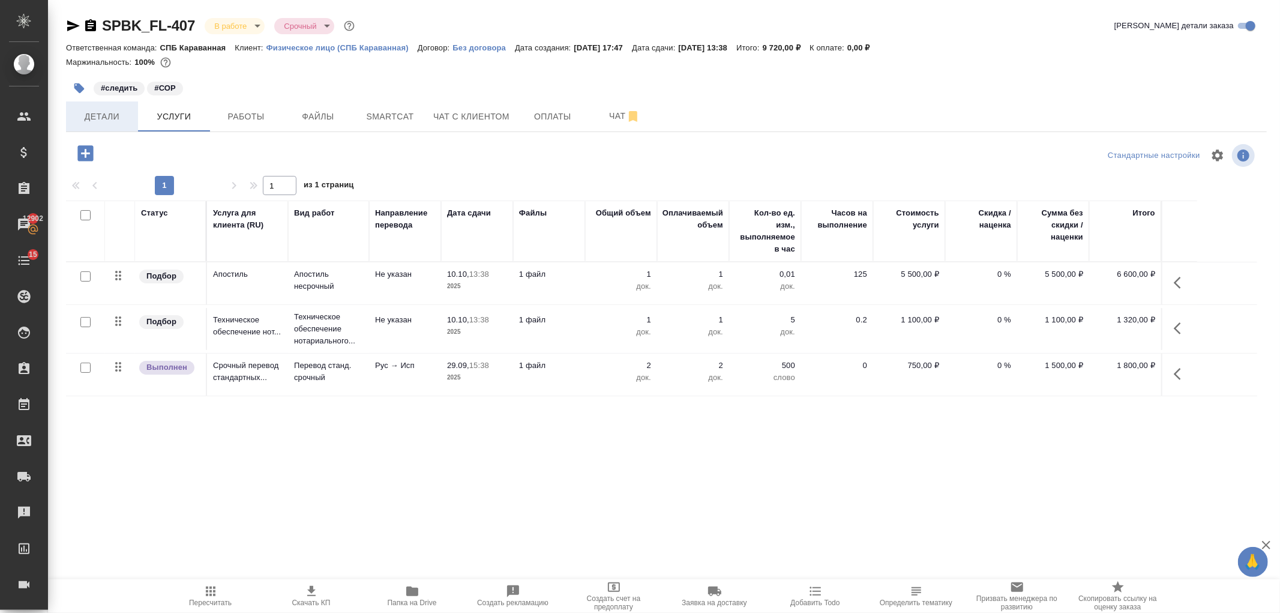
click at [105, 127] on button "Детали" at bounding box center [102, 116] width 72 height 30
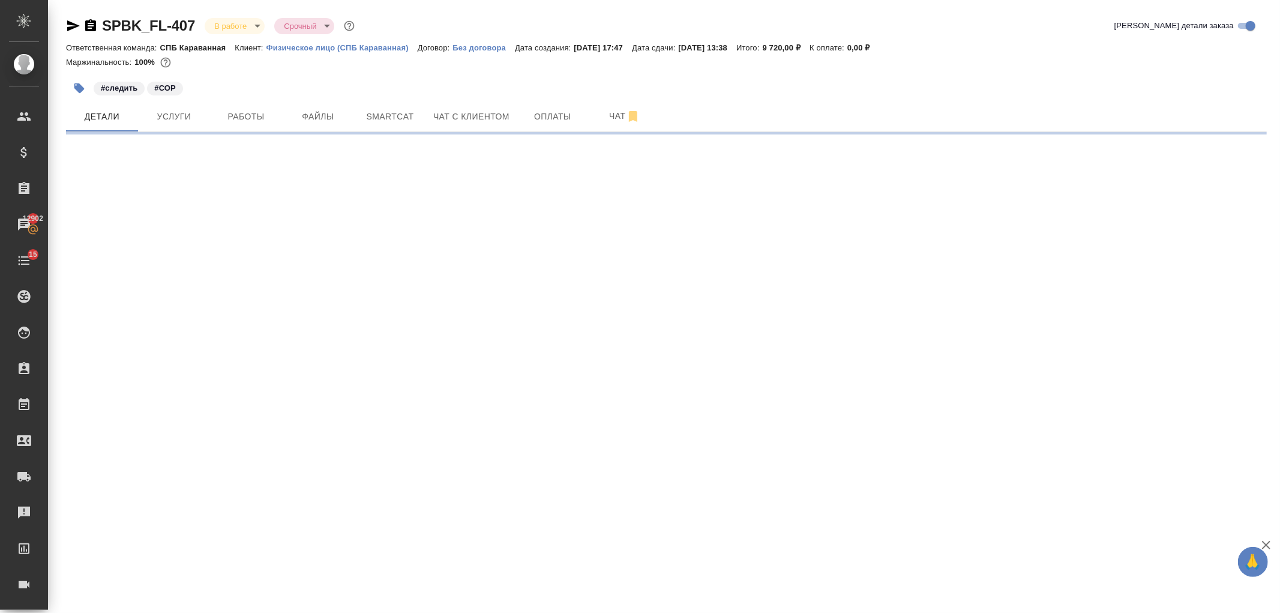
select select "RU"
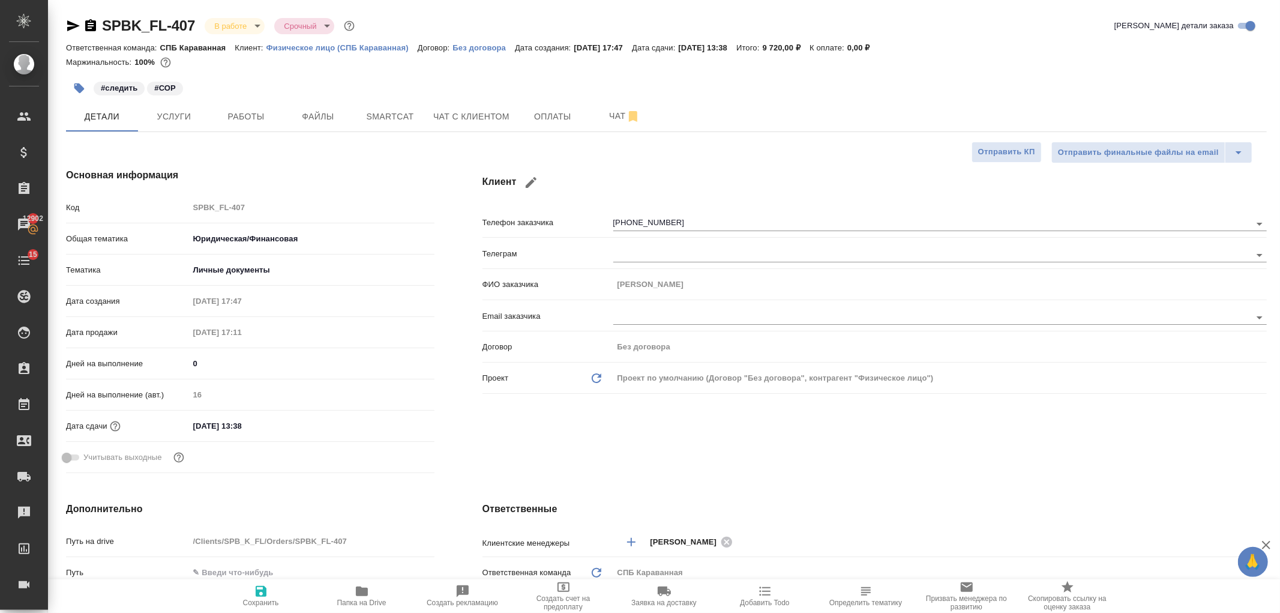
type textarea "x"
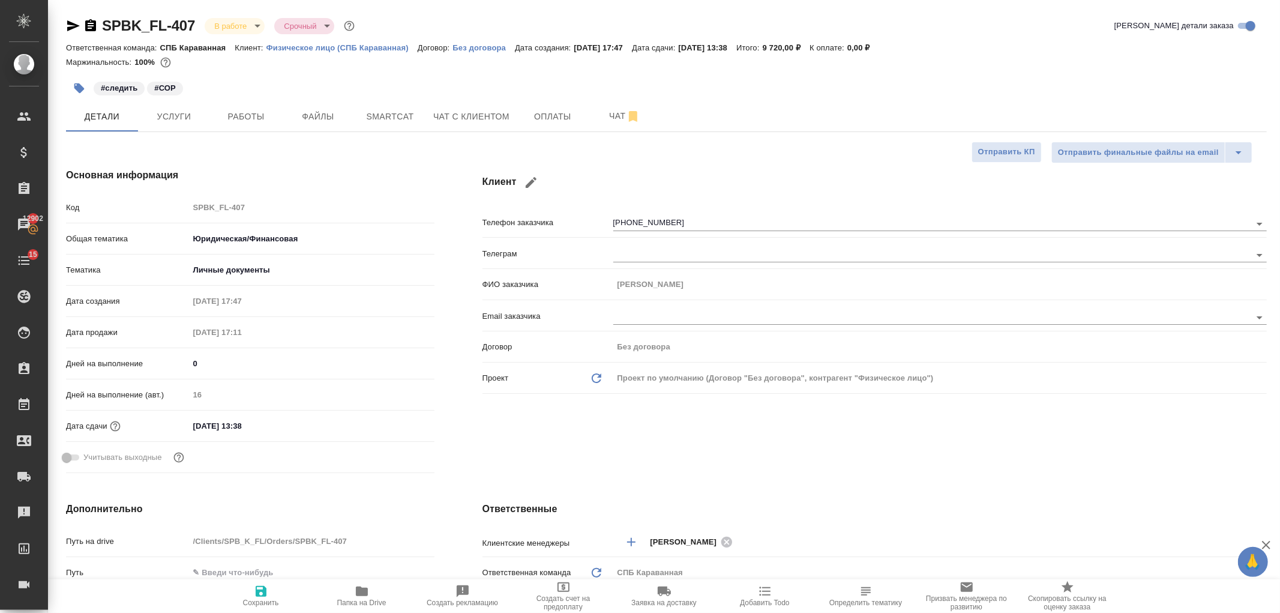
type textarea "x"
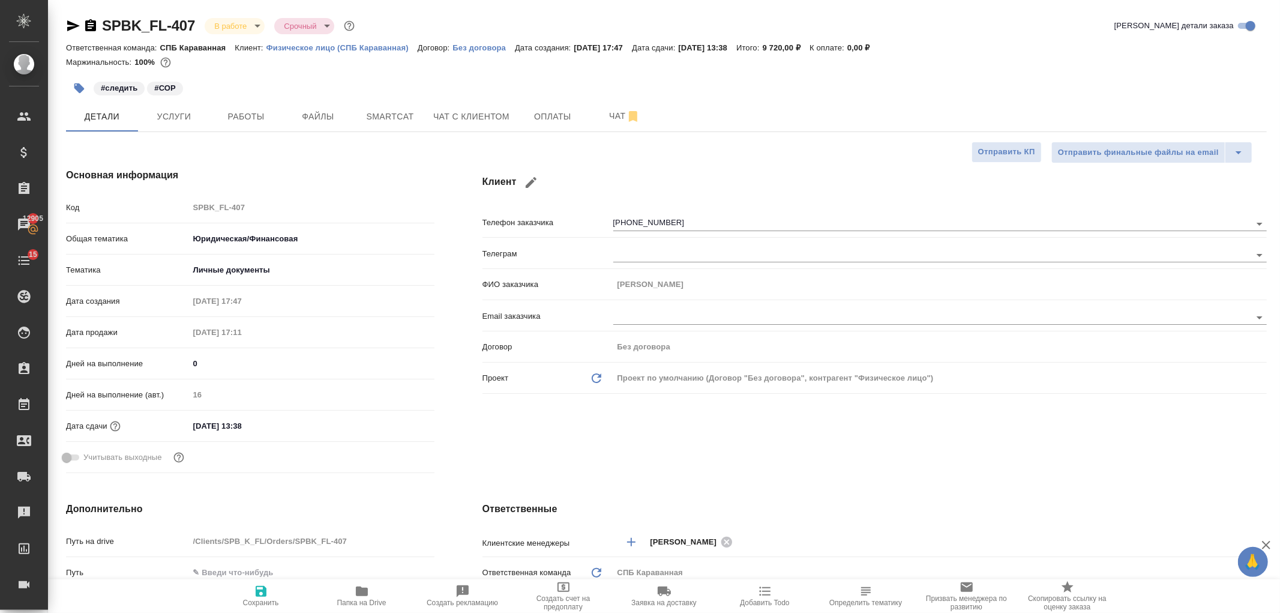
type textarea "x"
select select "RU"
click at [1278, 98] on div "SPBK_FL-406 В работе inProgress Нормальный normal Кратко детали заказа Ответств…" at bounding box center [664, 604] width 1232 height 1209
click at [658, 408] on div "Клиент Телефон заказчика [PHONE_NUMBER] Телеграм ФИО заказчика [PERSON_NAME] Em…" at bounding box center [874, 323] width 832 height 358
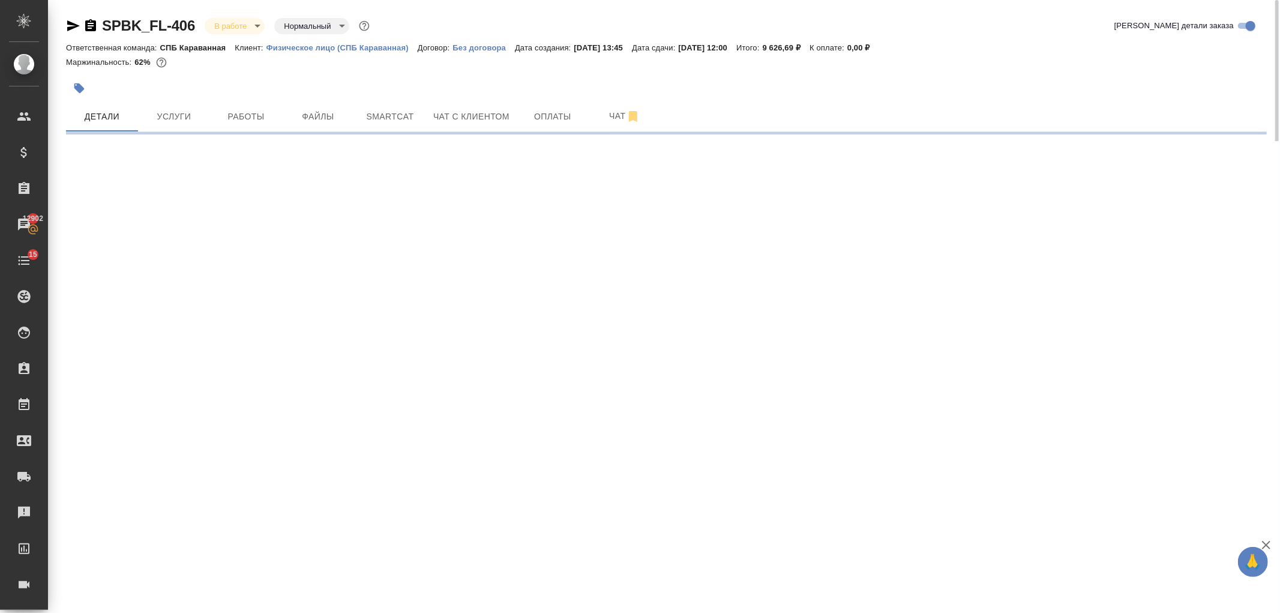
select select "RU"
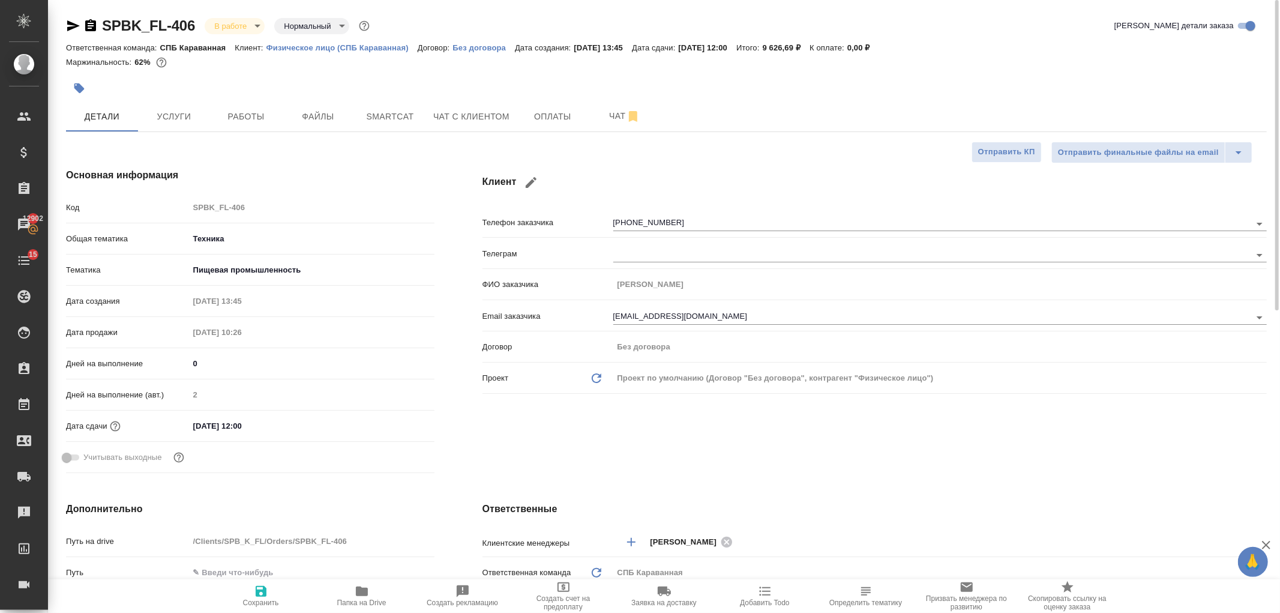
type textarea "x"
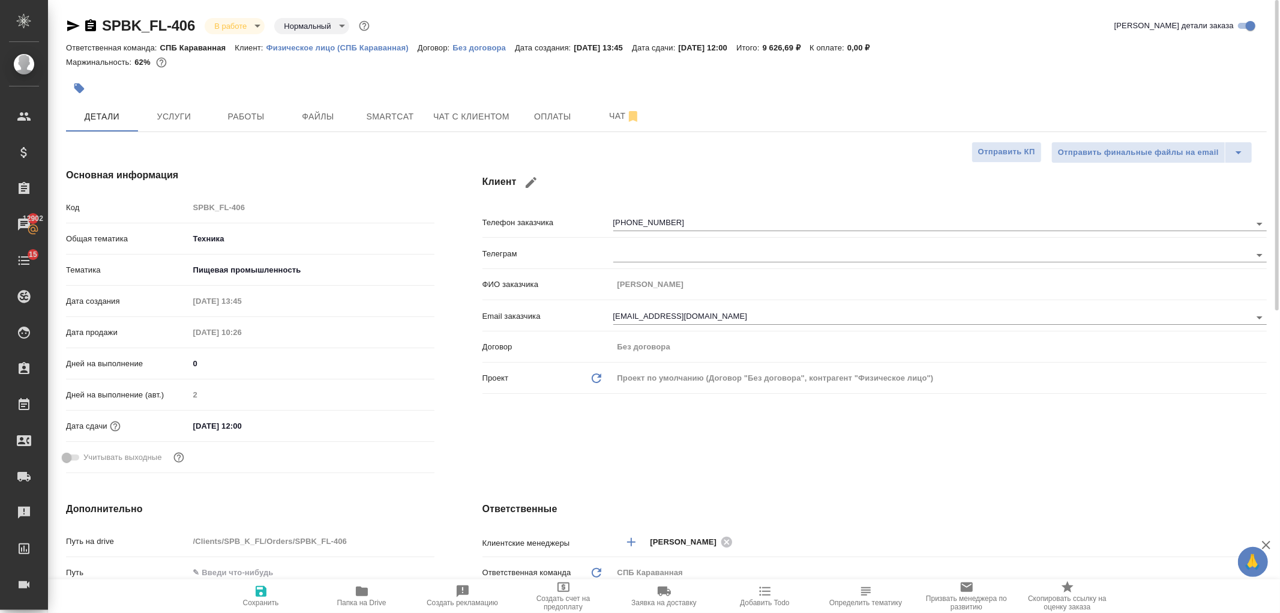
type textarea "x"
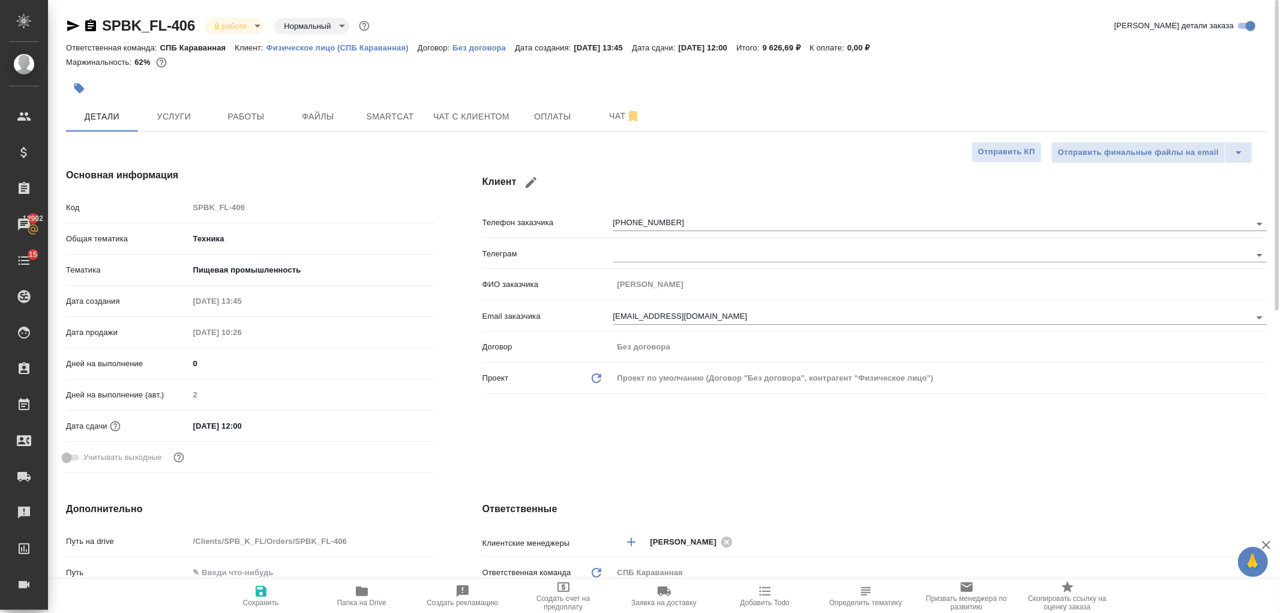
type textarea "x"
